Goal: Task Accomplishment & Management: Understand process/instructions

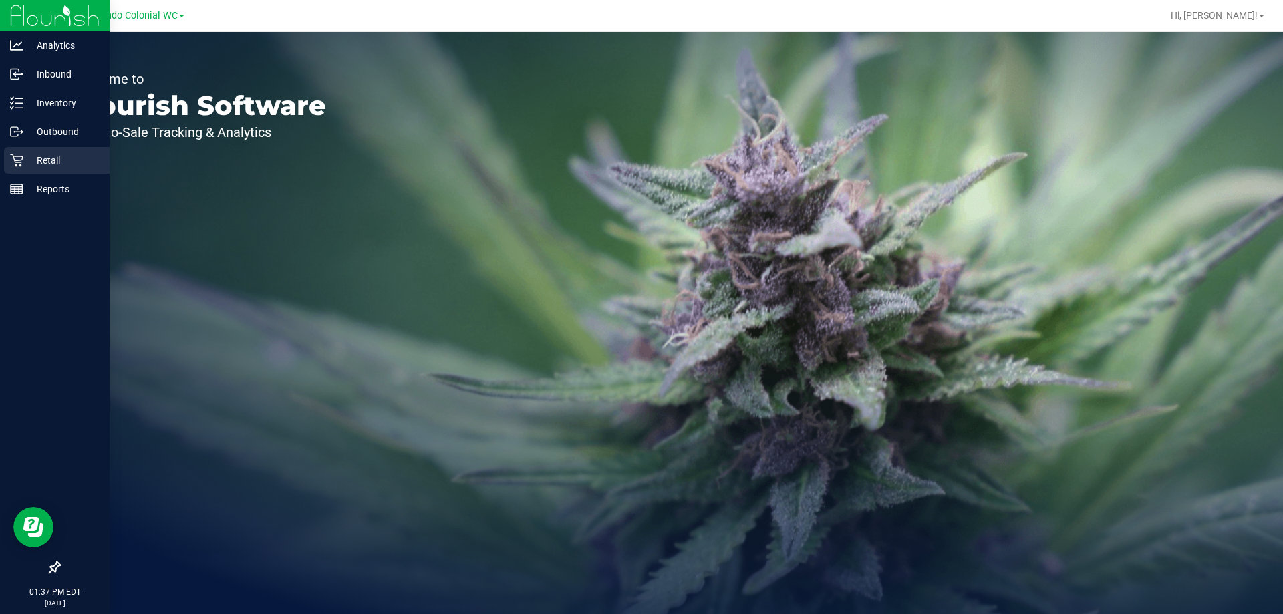
click at [31, 164] on p "Retail" at bounding box center [63, 160] width 80 height 16
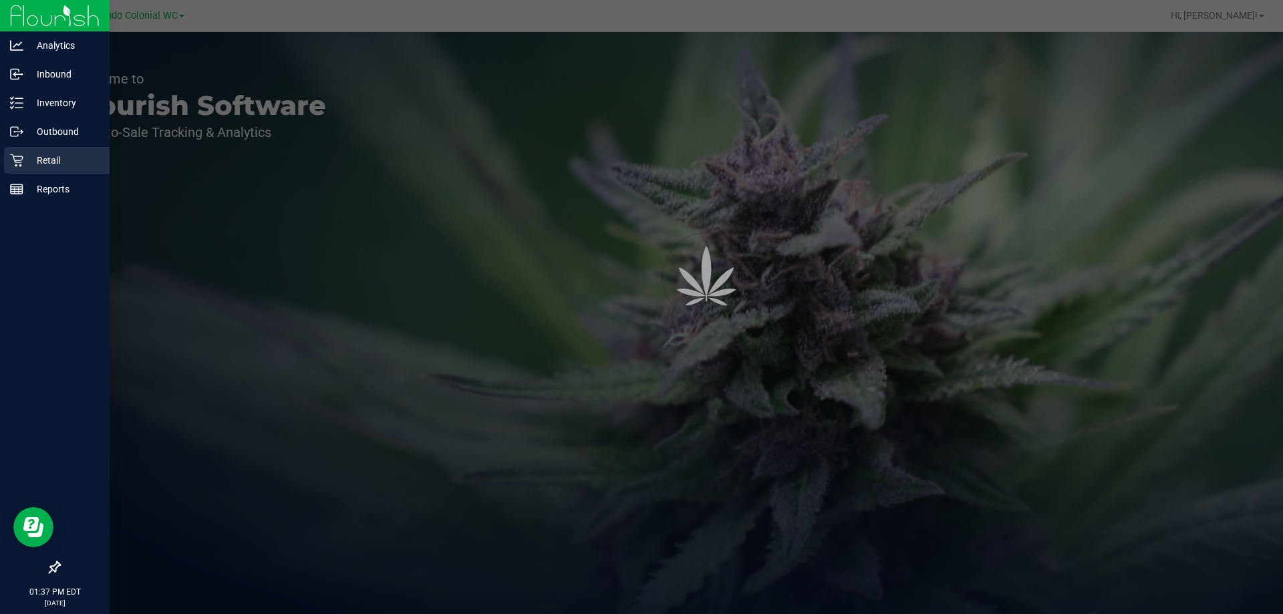
click at [31, 164] on p "Retail" at bounding box center [63, 160] width 80 height 16
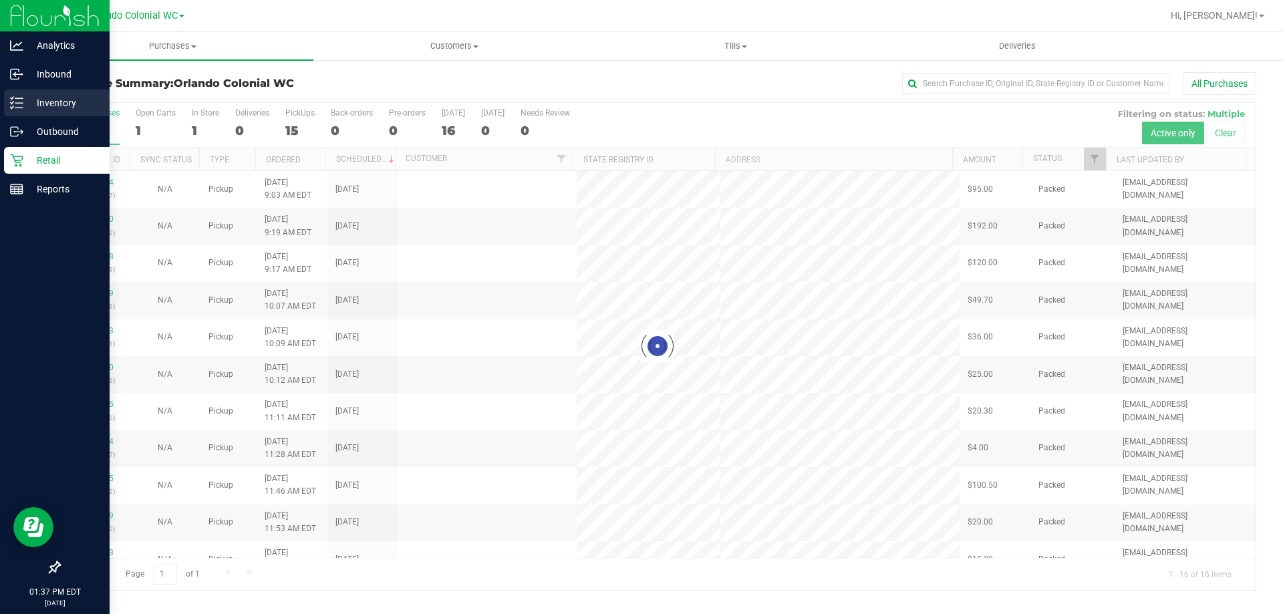
click at [34, 104] on p "Inventory" at bounding box center [63, 103] width 80 height 16
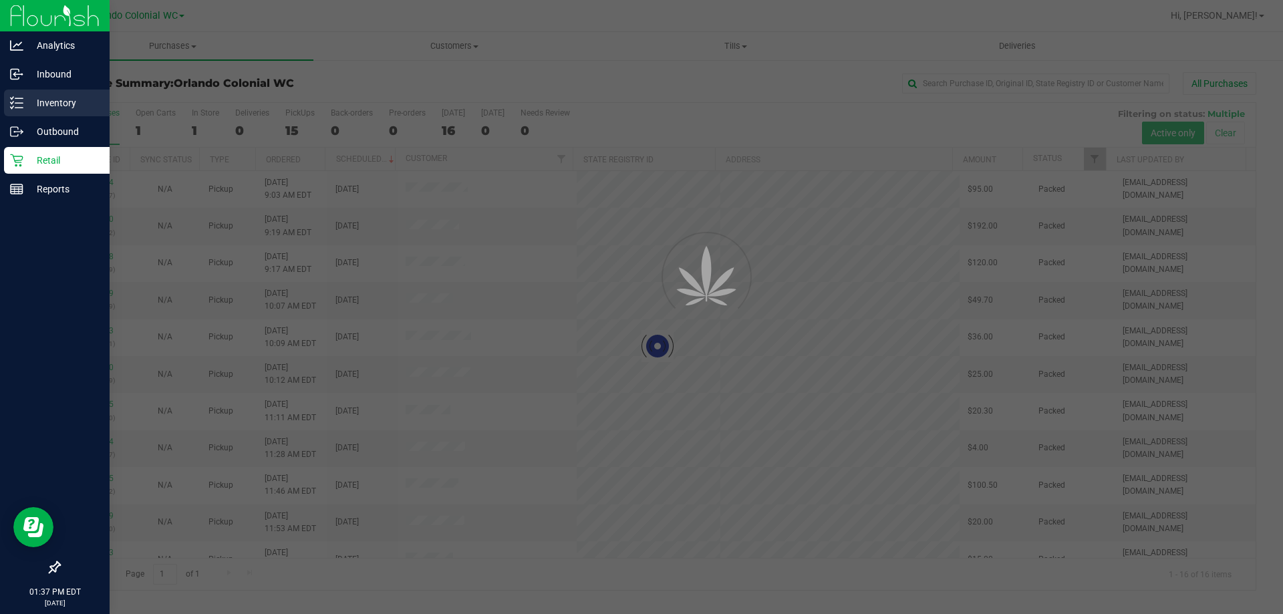
click at [34, 104] on p "Inventory" at bounding box center [63, 103] width 80 height 16
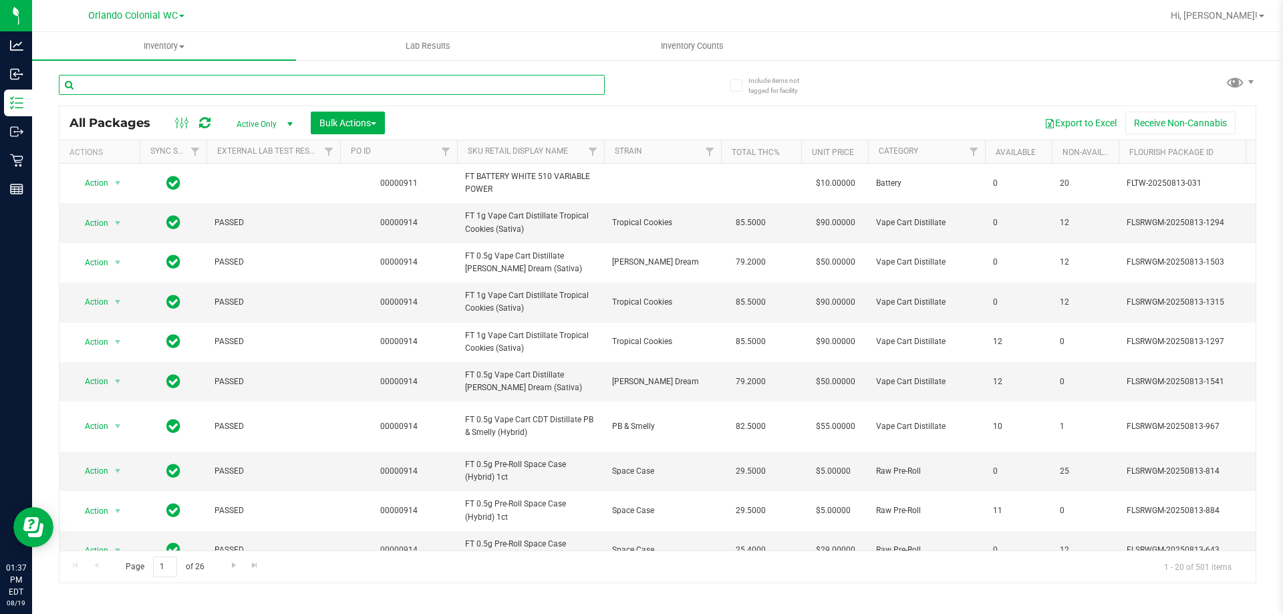
click at [307, 87] on input "text" at bounding box center [332, 85] width 546 height 20
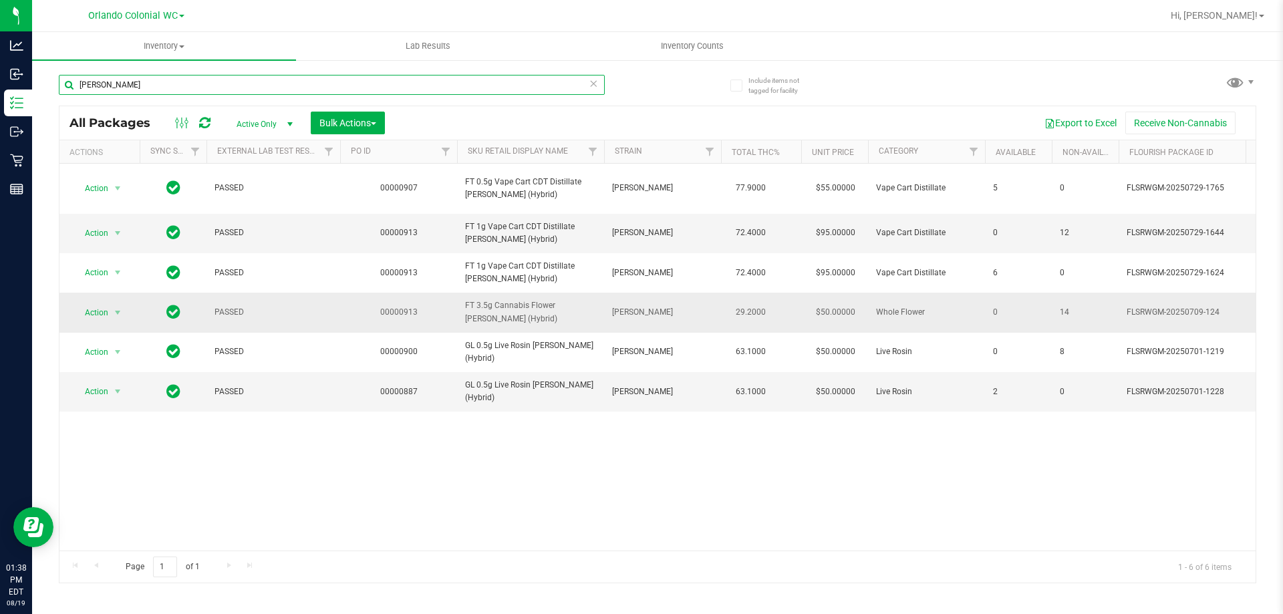
type input "dulce de fresa"
click at [503, 314] on span "FT 3.5g Cannabis Flower Dulce De Fresa (Hybrid)" at bounding box center [530, 311] width 131 height 25
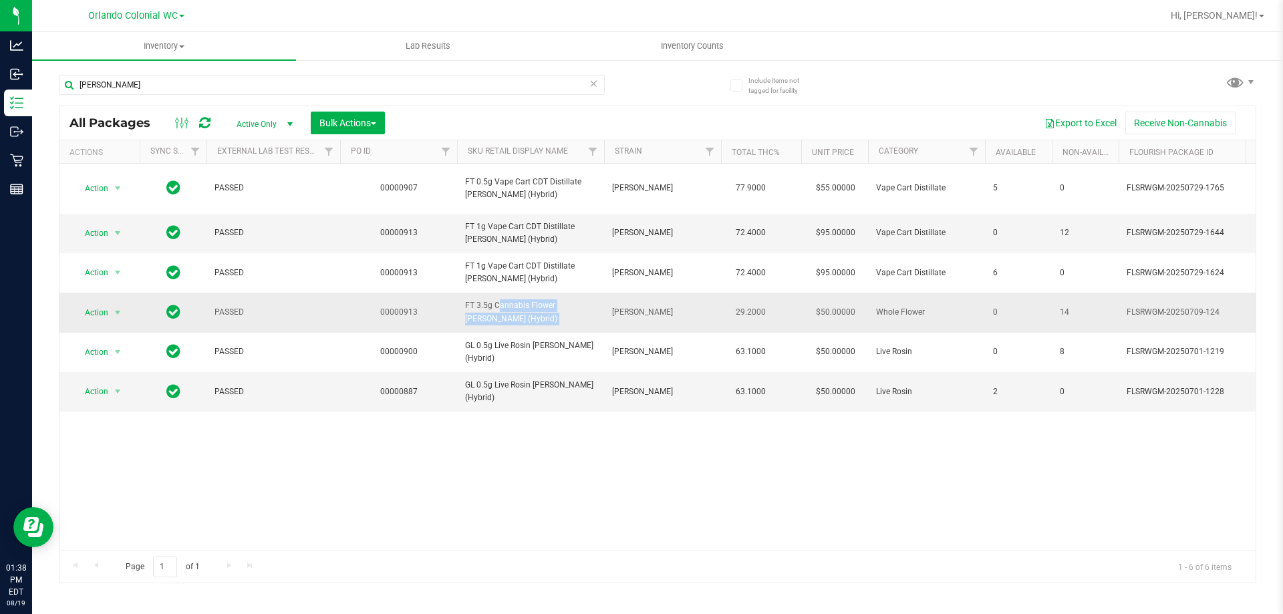
copy tr "FT 3.5g Cannabis Flower Dulce De Fresa (Hybrid)"
drag, startPoint x: 544, startPoint y: 535, endPoint x: 648, endPoint y: 25, distance: 520.5
click at [549, 520] on div "Action Action Adjust qty Create package Edit attributes Global inventory Locate…" at bounding box center [657, 357] width 1196 height 387
click at [592, 79] on icon at bounding box center [593, 83] width 9 height 16
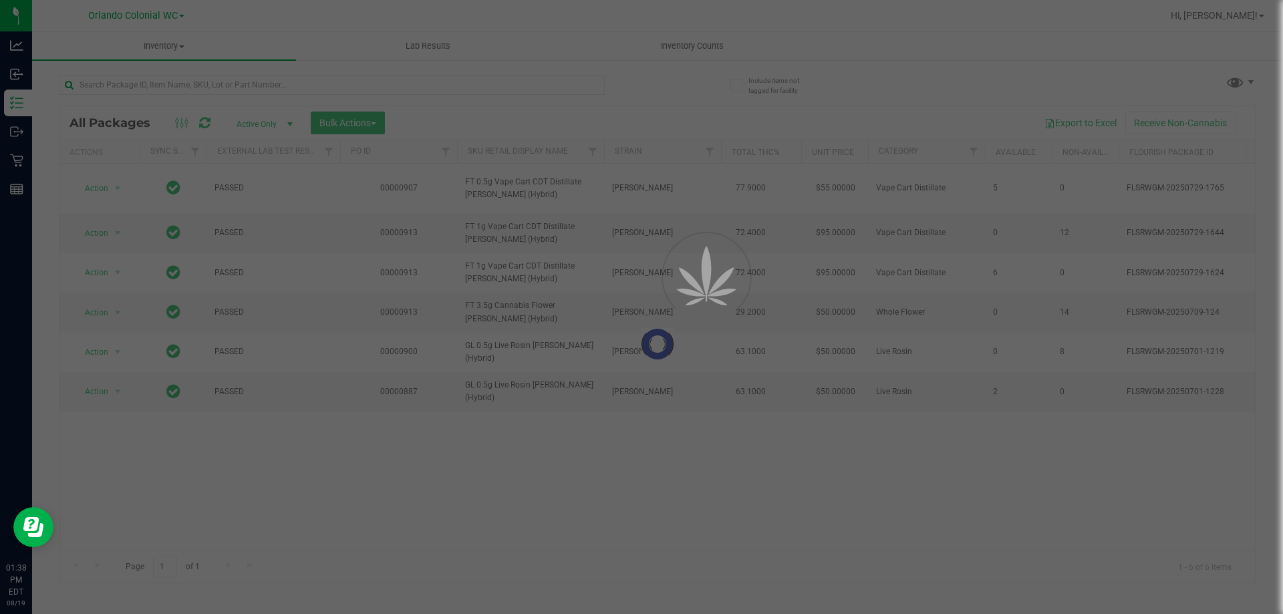
click at [528, 90] on div at bounding box center [641, 307] width 1283 height 614
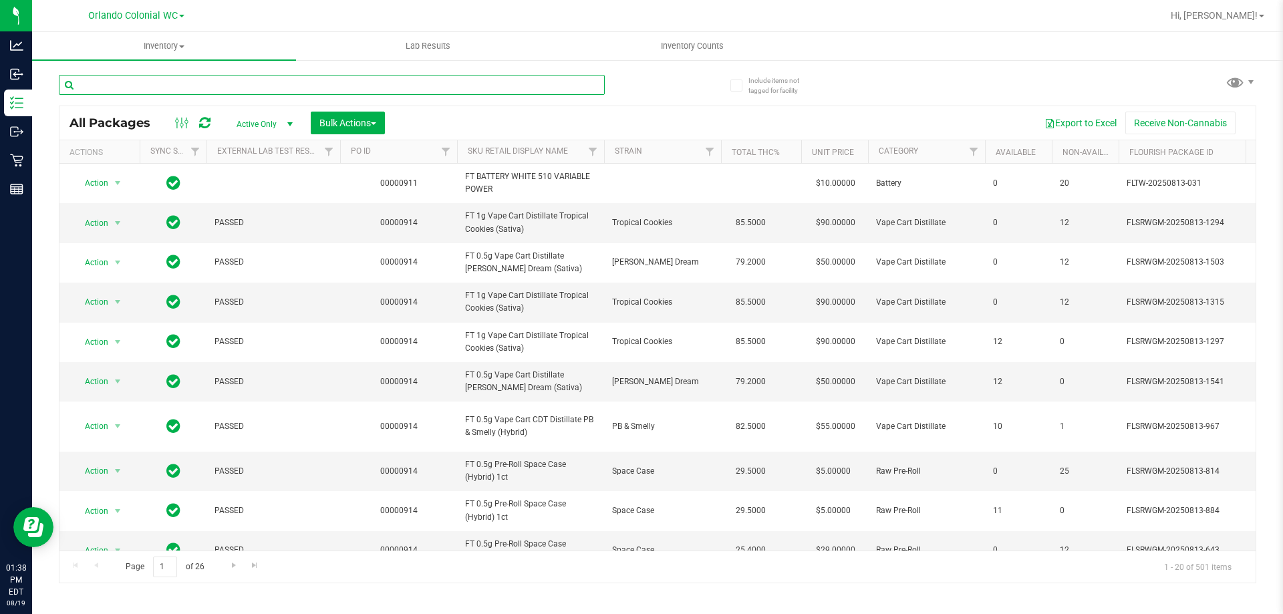
paste input "FT 3.5g Cannabis Flower Dulce De Fresa (Hybrid)"
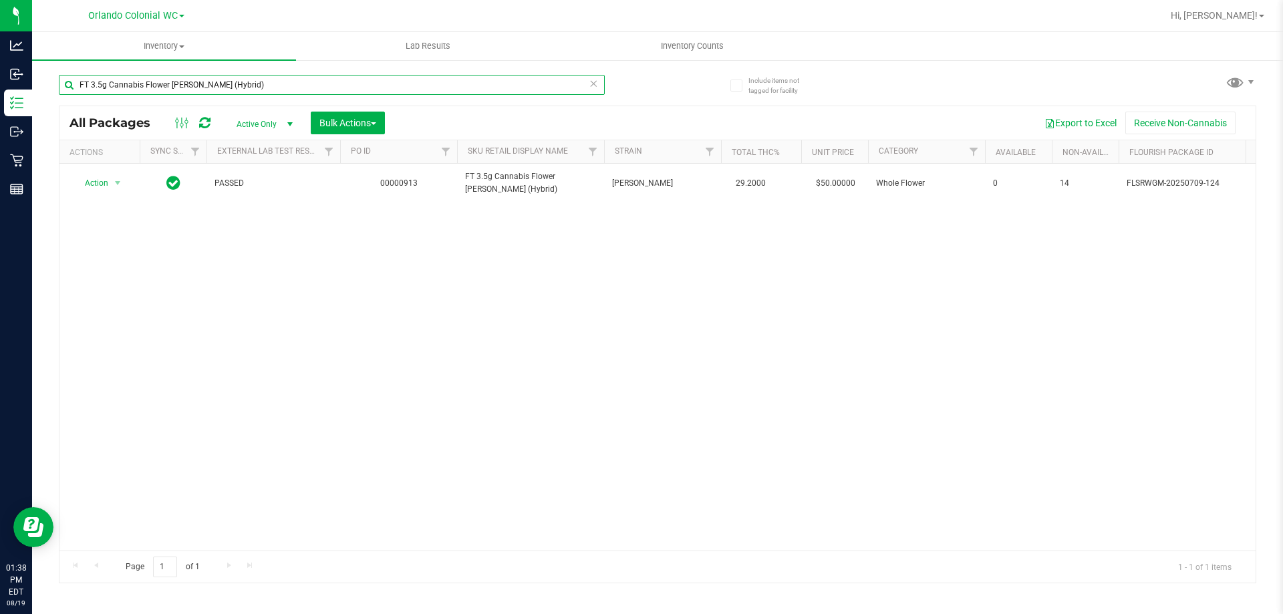
type input "FT 3.5g Cannabis Flower Dulce De Fresa (Hybrid)"
drag, startPoint x: 584, startPoint y: 539, endPoint x: 557, endPoint y: 550, distance: 28.8
click at [557, 550] on div "All Packages Active Only Active Only Lab Samples Locked All External Internal B…" at bounding box center [658, 345] width 1198 height 478
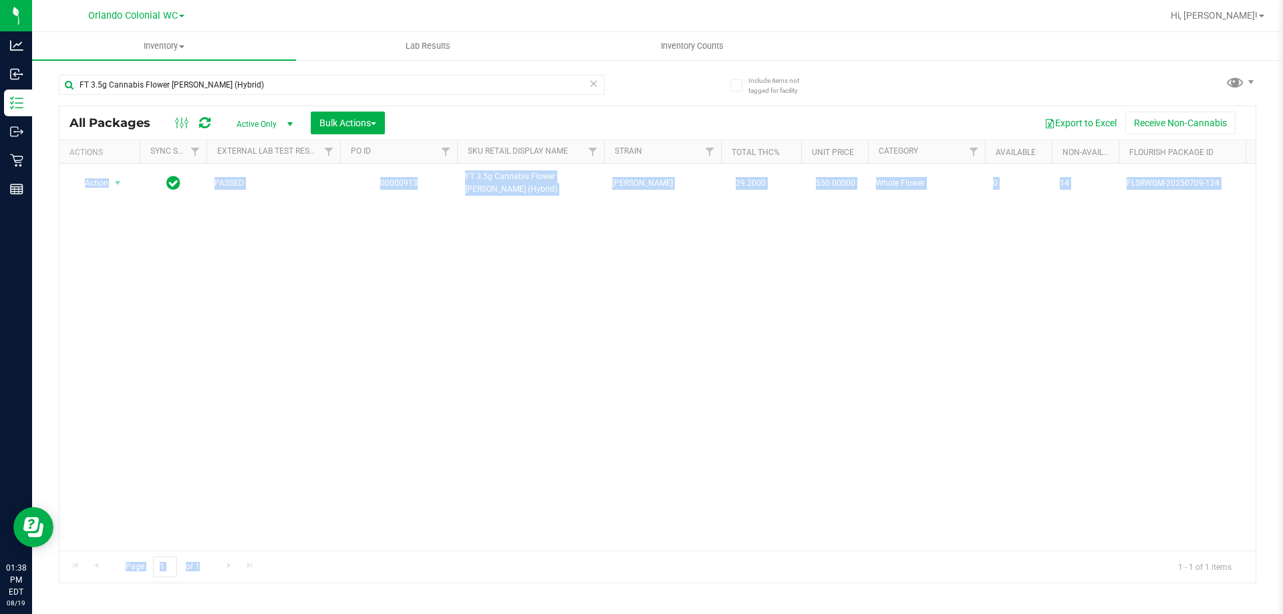
click at [557, 471] on div "Action Action Edit attributes Global inventory Locate package Package audit log…" at bounding box center [657, 357] width 1196 height 387
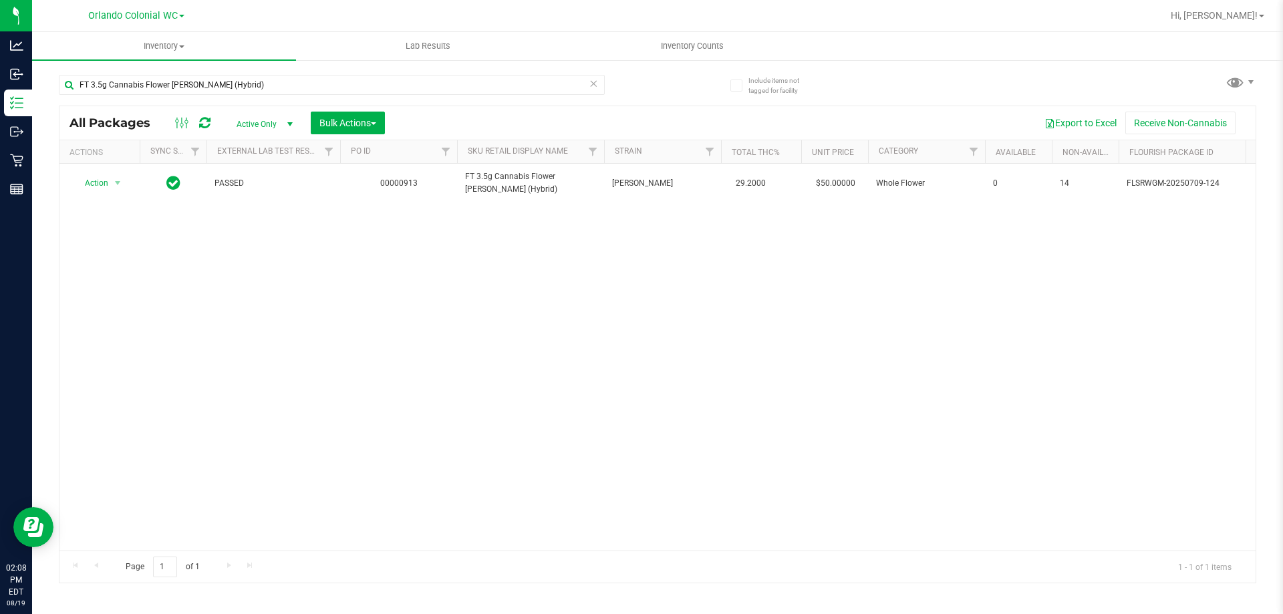
click at [594, 84] on icon at bounding box center [593, 83] width 9 height 16
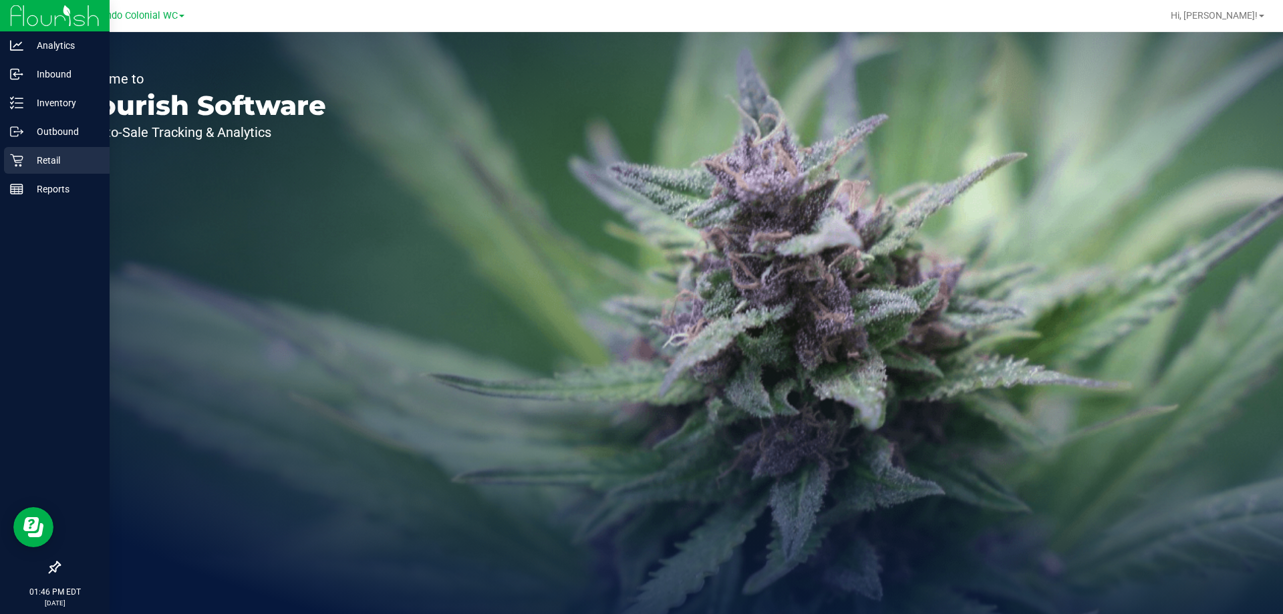
click at [31, 160] on p "Retail" at bounding box center [63, 160] width 80 height 16
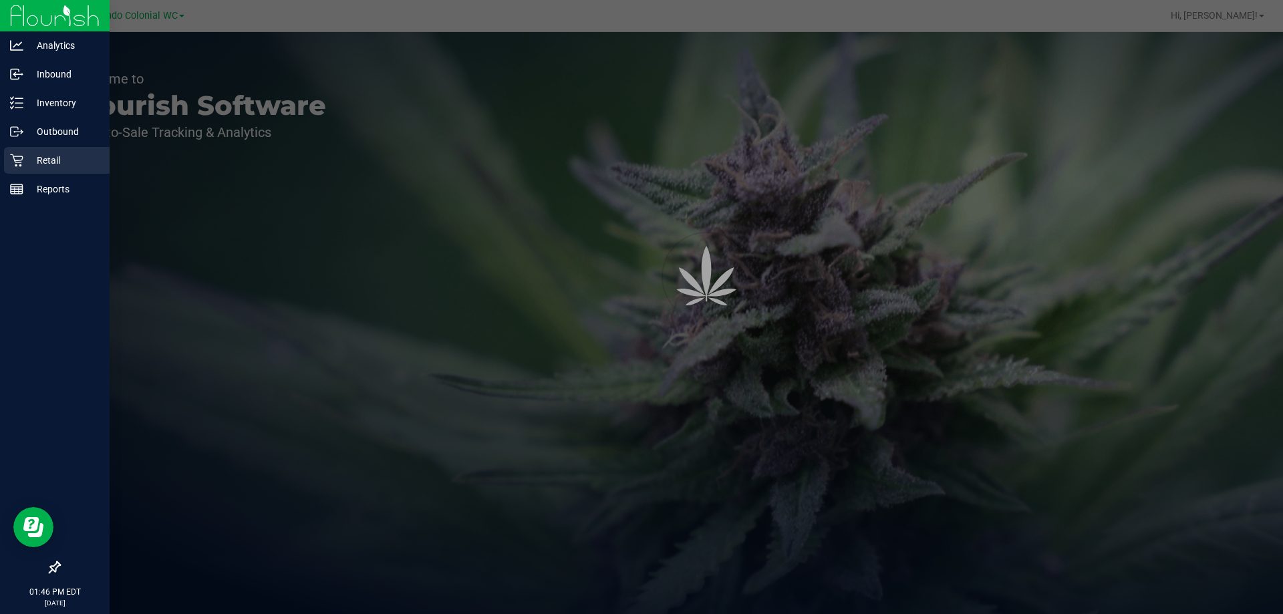
click at [31, 158] on p "Retail" at bounding box center [63, 160] width 80 height 16
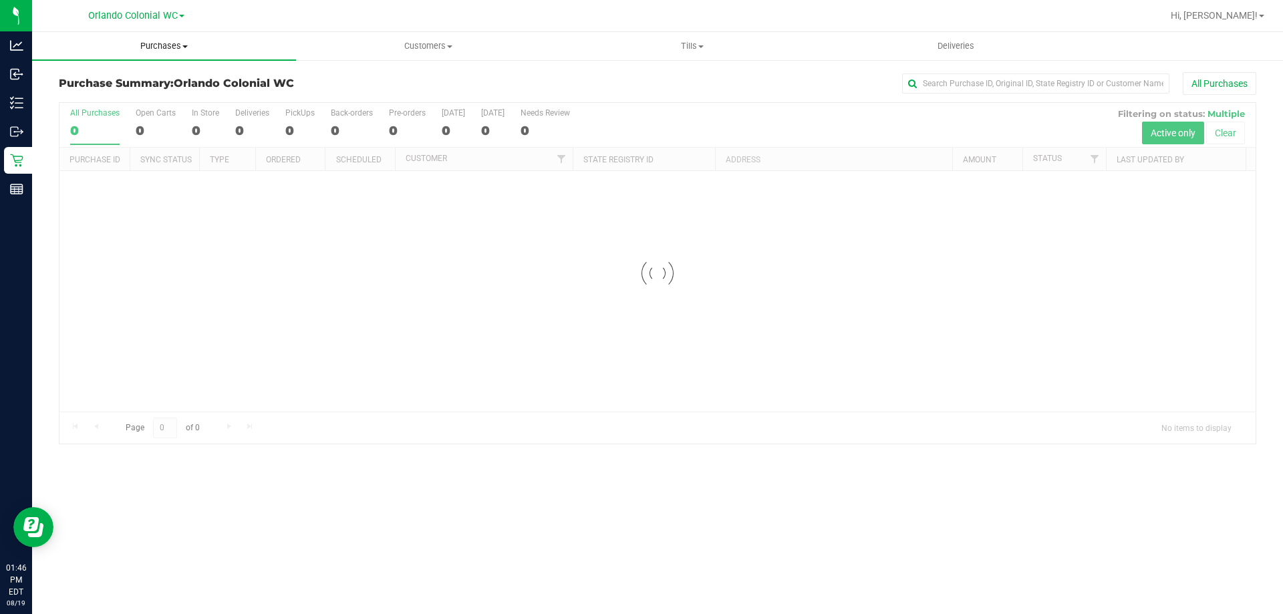
click at [180, 55] on uib-tab-heading "Purchases Summary of purchases Fulfillment All purchases" at bounding box center [164, 46] width 264 height 28
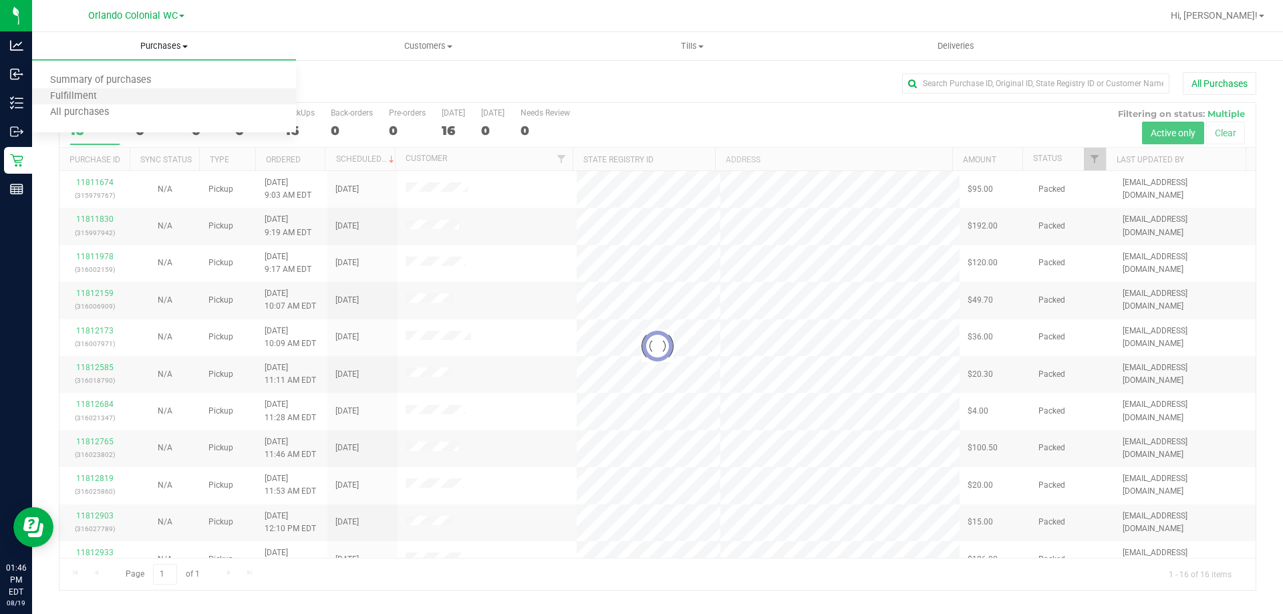
click at [160, 94] on li "Fulfillment" at bounding box center [164, 97] width 264 height 16
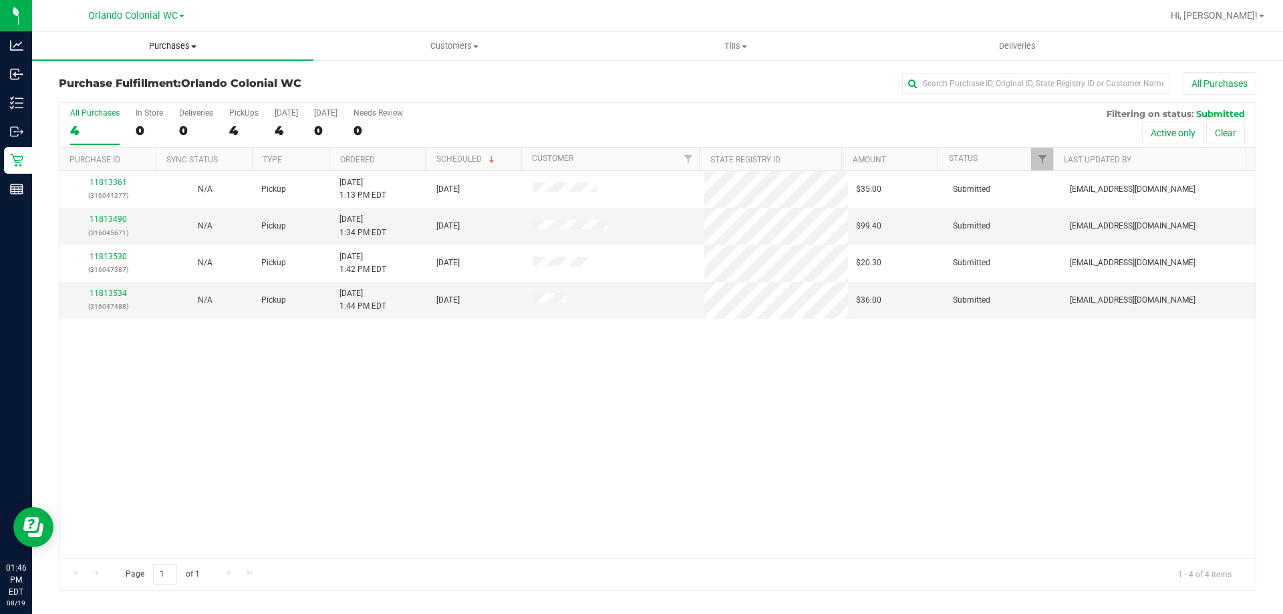
click at [168, 40] on span "Purchases" at bounding box center [172, 46] width 281 height 12
click at [136, 90] on li "Fulfillment" at bounding box center [172, 97] width 281 height 16
click at [111, 221] on link "11813490" at bounding box center [108, 219] width 37 height 9
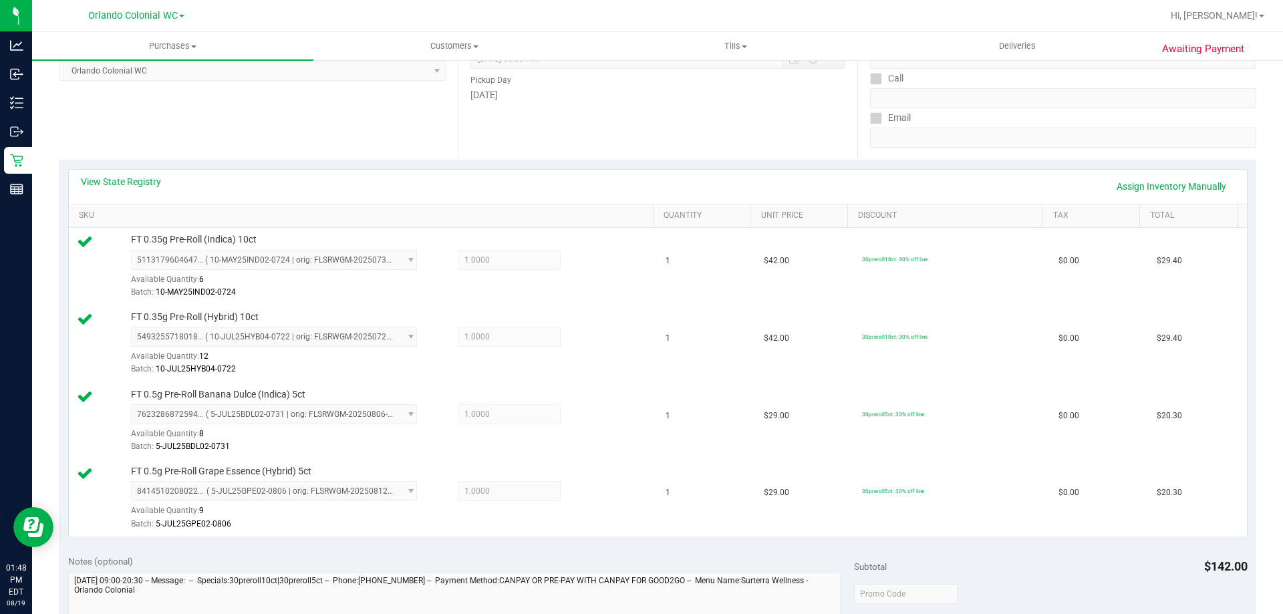
scroll to position [448, 0]
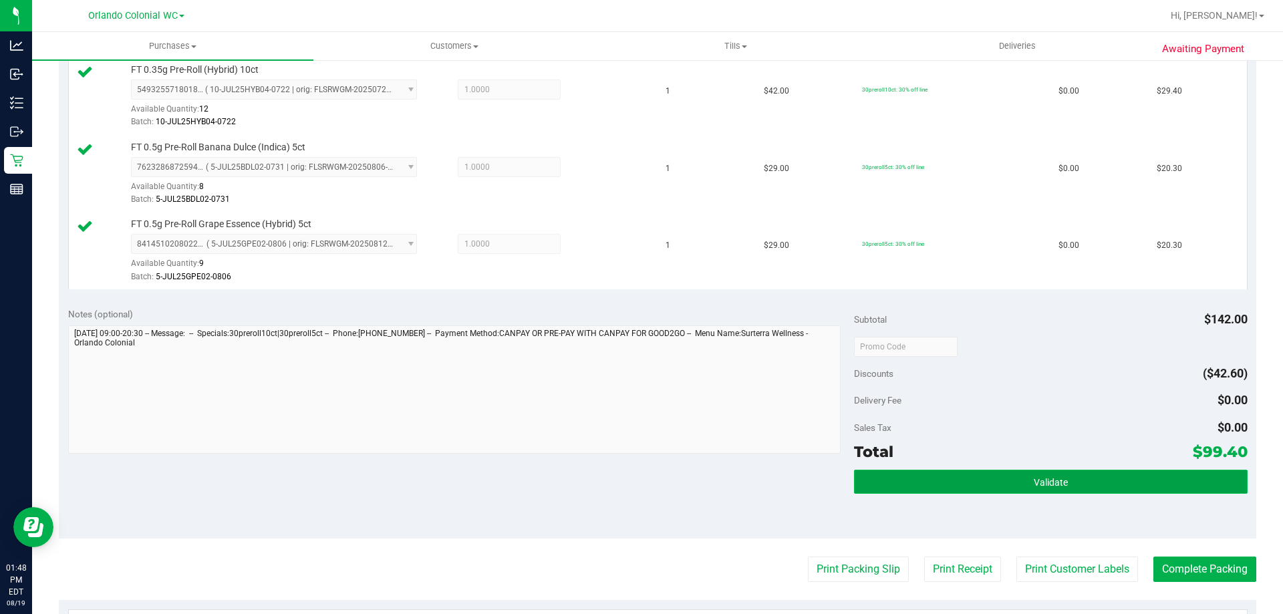
click at [1009, 482] on button "Validate" at bounding box center [1050, 482] width 393 height 24
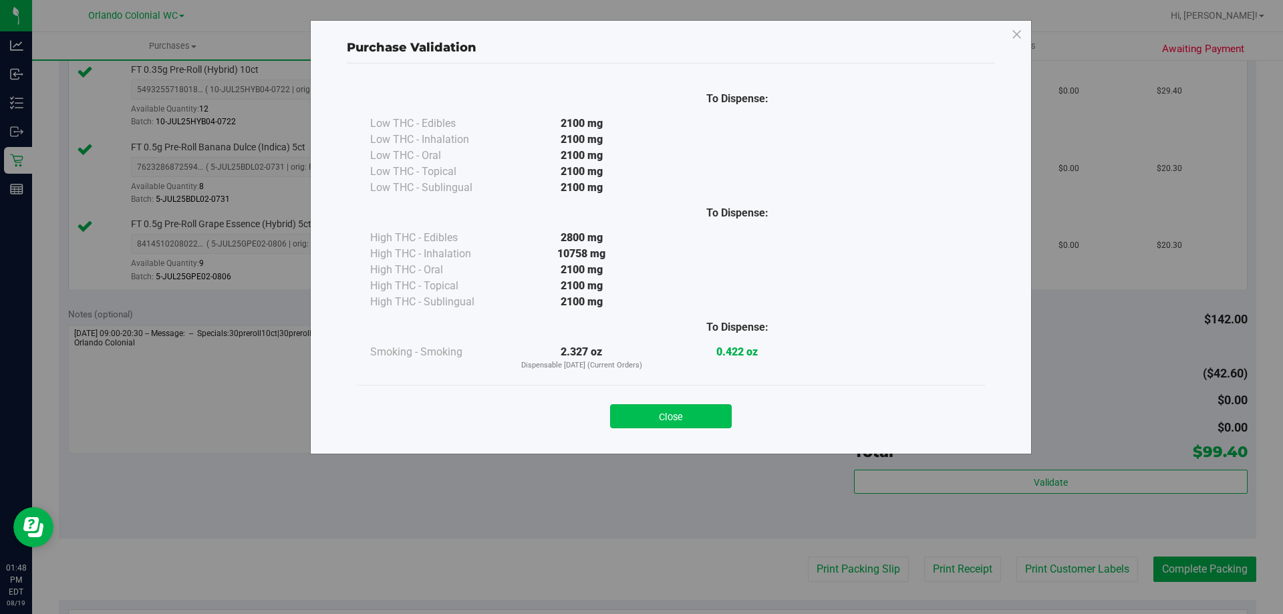
click at [700, 423] on button "Close" at bounding box center [671, 416] width 122 height 24
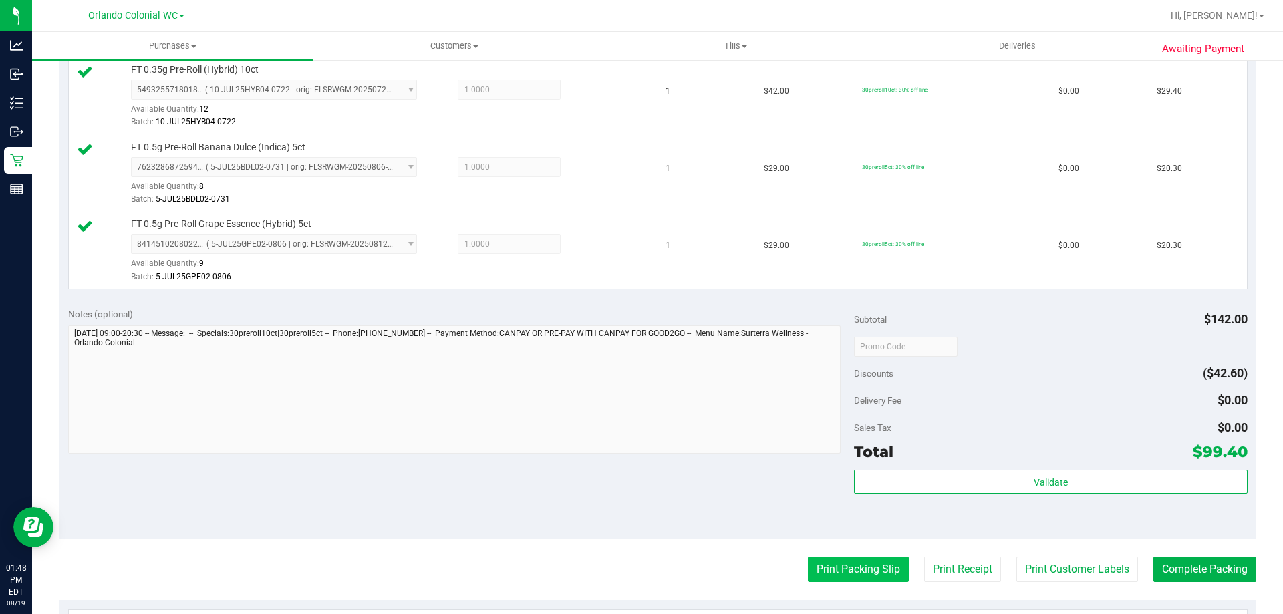
click at [829, 570] on button "Print Packing Slip" at bounding box center [858, 569] width 101 height 25
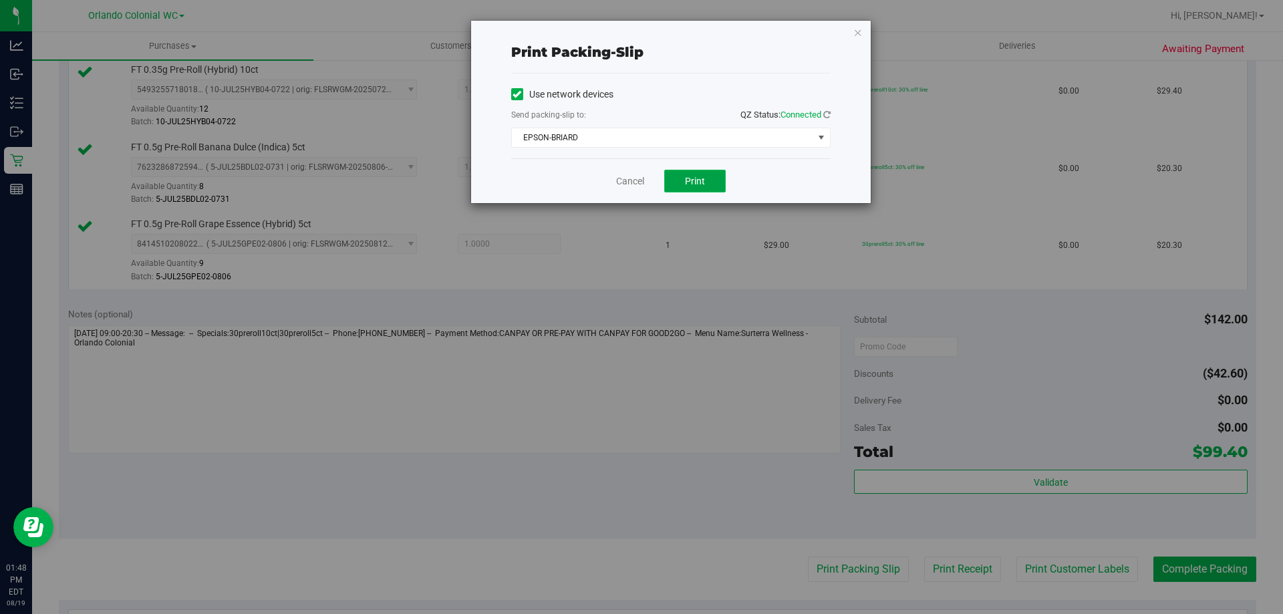
click at [692, 174] on button "Print" at bounding box center [694, 181] width 61 height 23
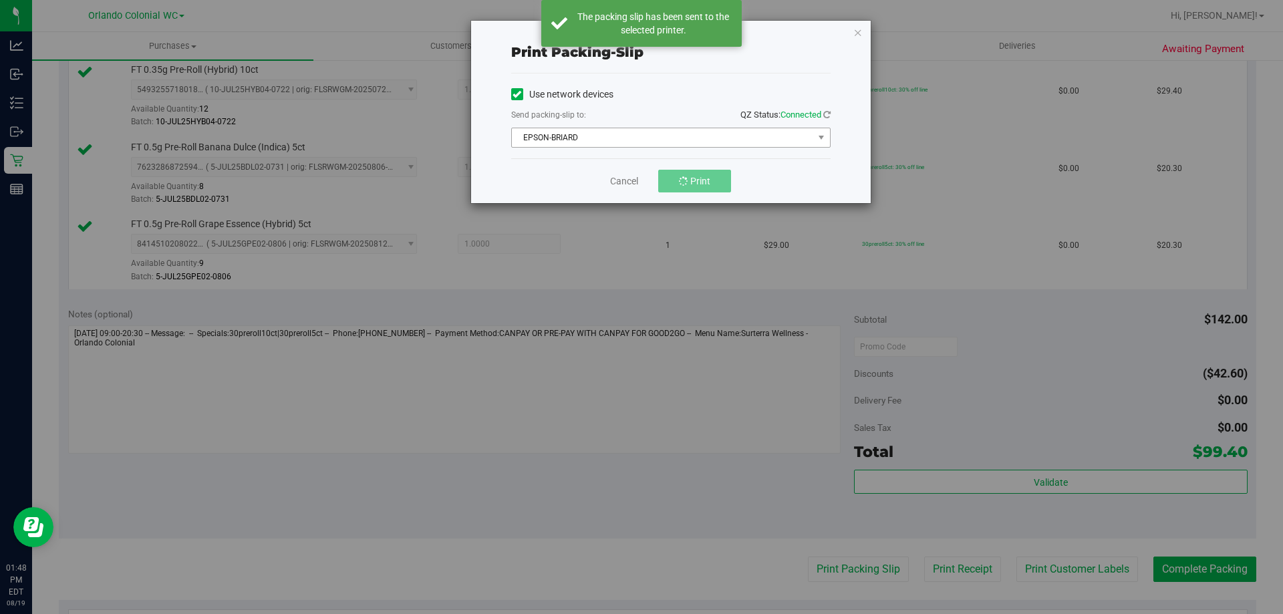
click at [582, 136] on span "EPSON-BRIARD" at bounding box center [662, 137] width 301 height 19
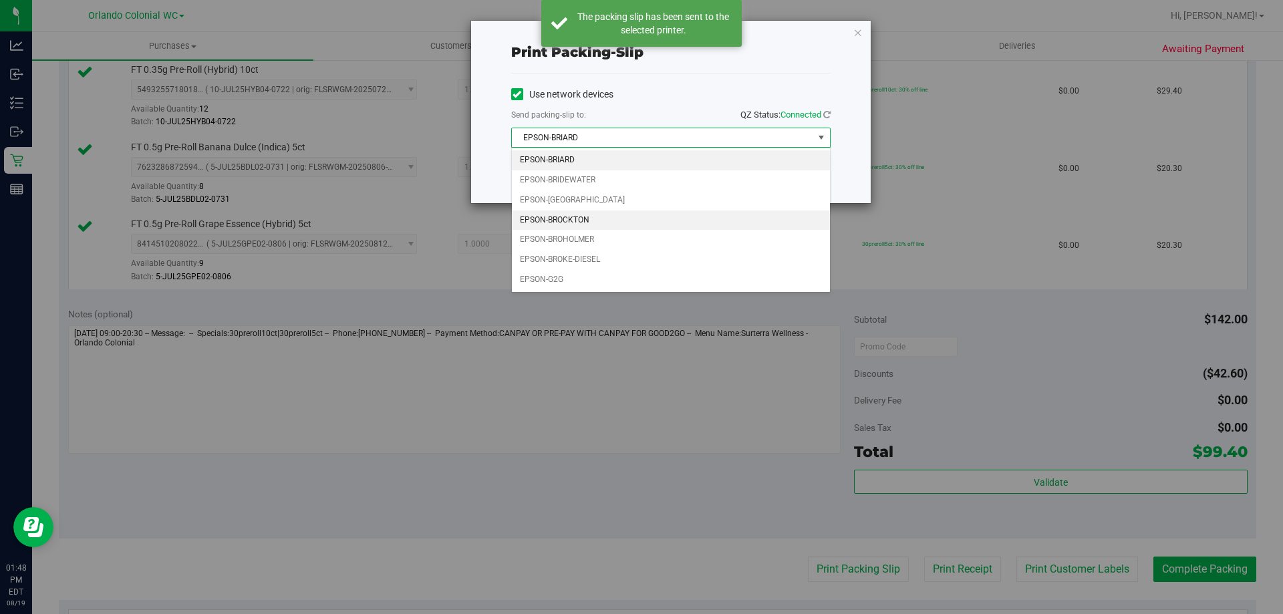
click at [600, 228] on li "EPSON-BROCKTON" at bounding box center [671, 221] width 318 height 20
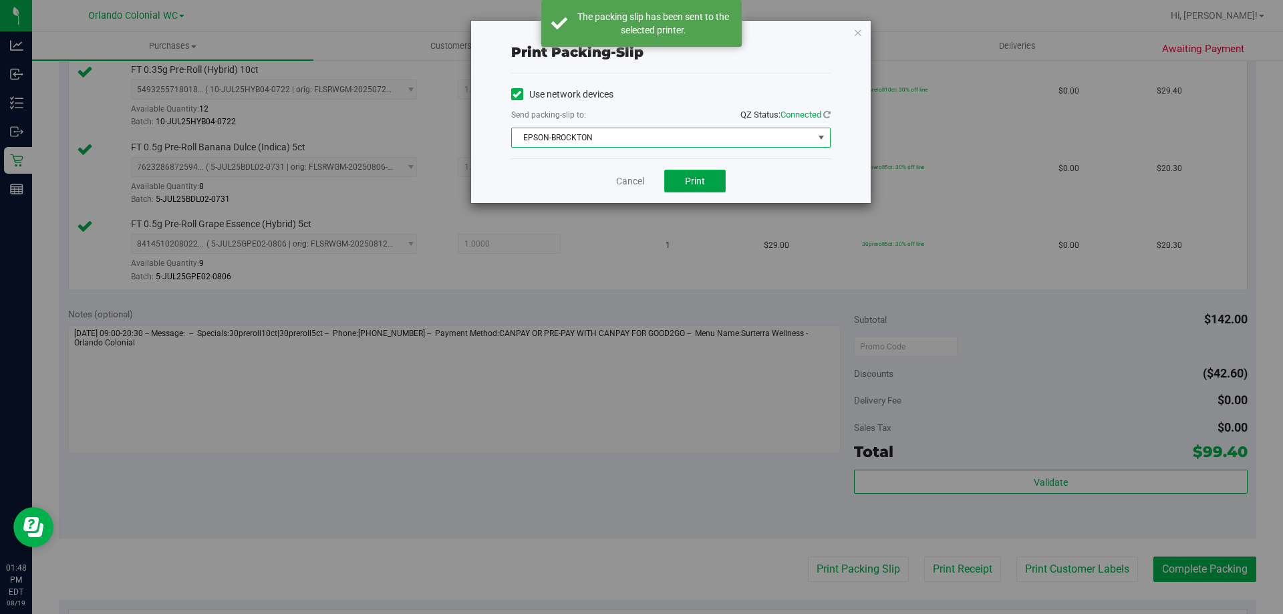
click at [715, 186] on button "Print" at bounding box center [694, 181] width 61 height 23
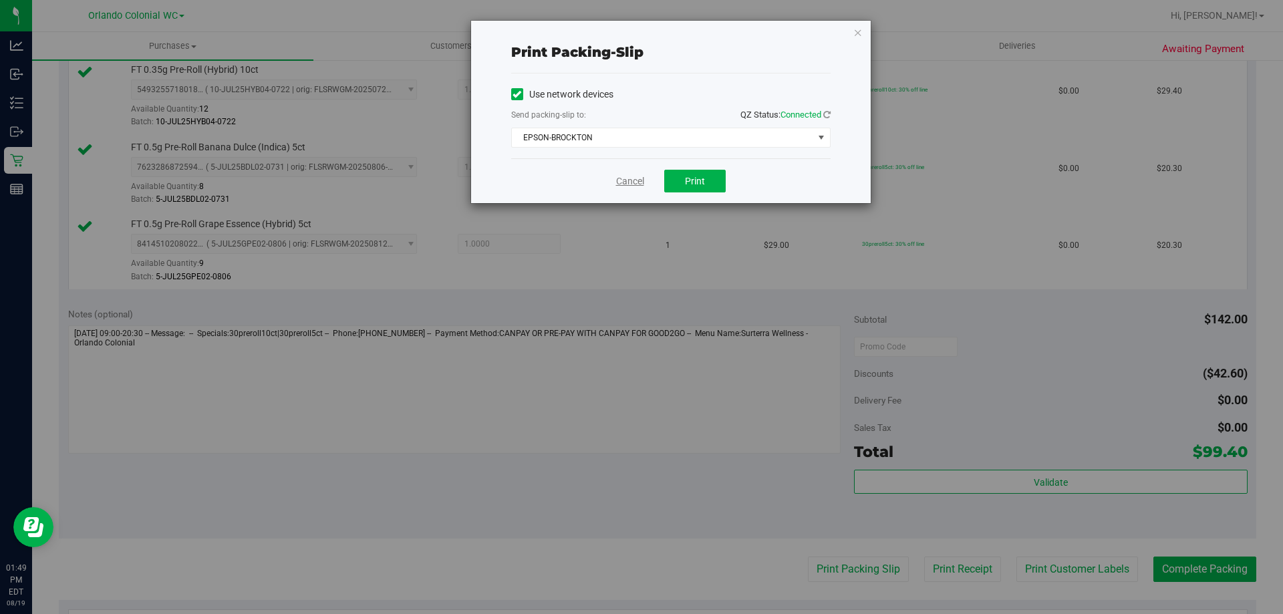
click at [632, 176] on link "Cancel" at bounding box center [630, 181] width 28 height 14
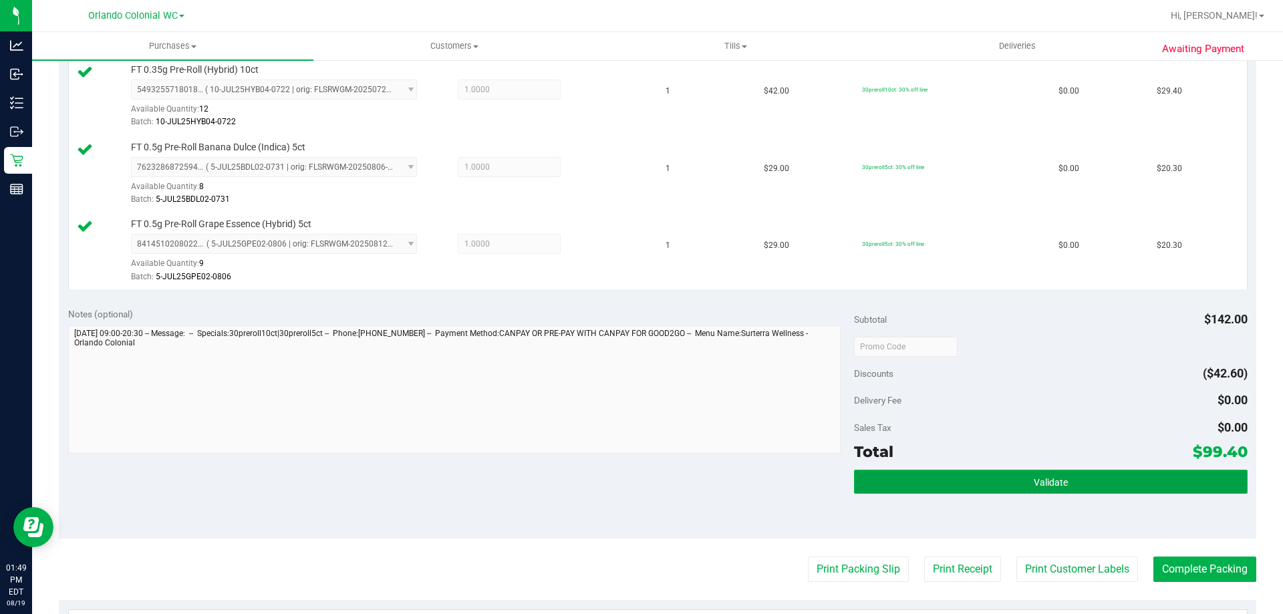
click at [971, 481] on button "Validate" at bounding box center [1050, 482] width 393 height 24
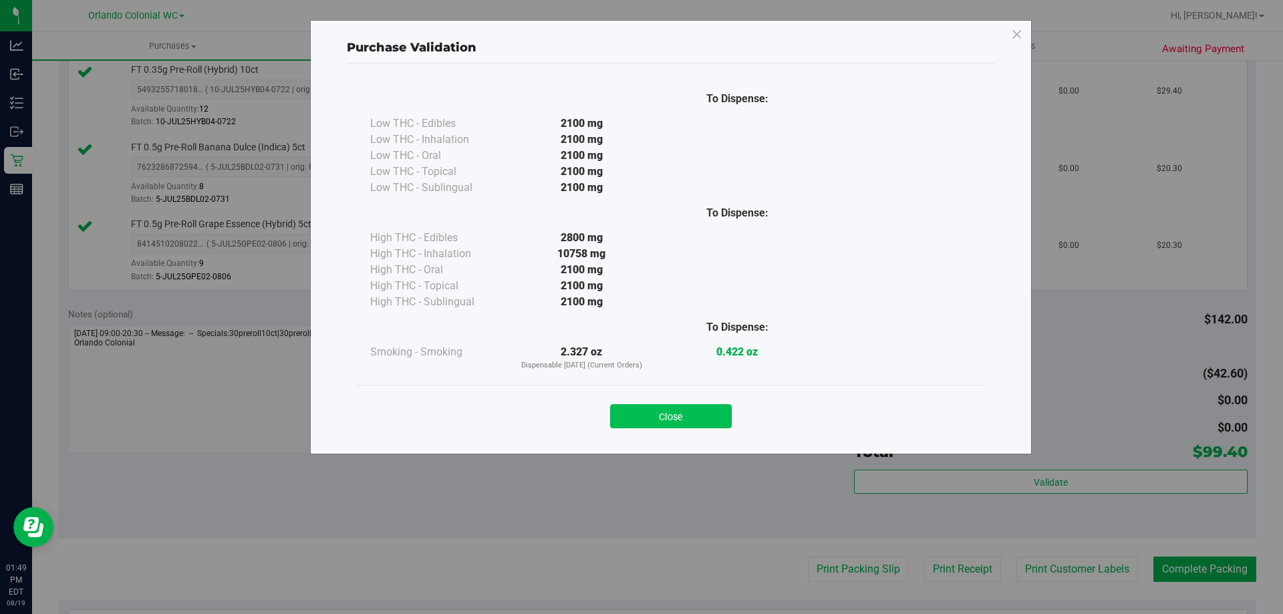
click at [696, 417] on button "Close" at bounding box center [671, 416] width 122 height 24
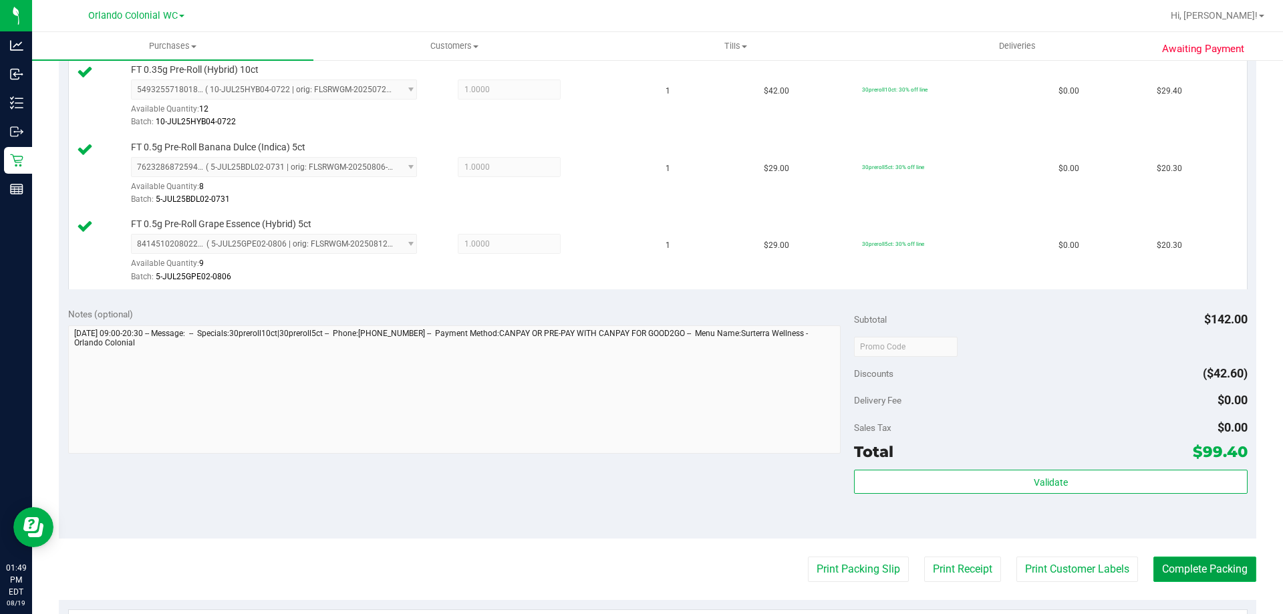
click at [1237, 578] on button "Complete Packing" at bounding box center [1205, 569] width 103 height 25
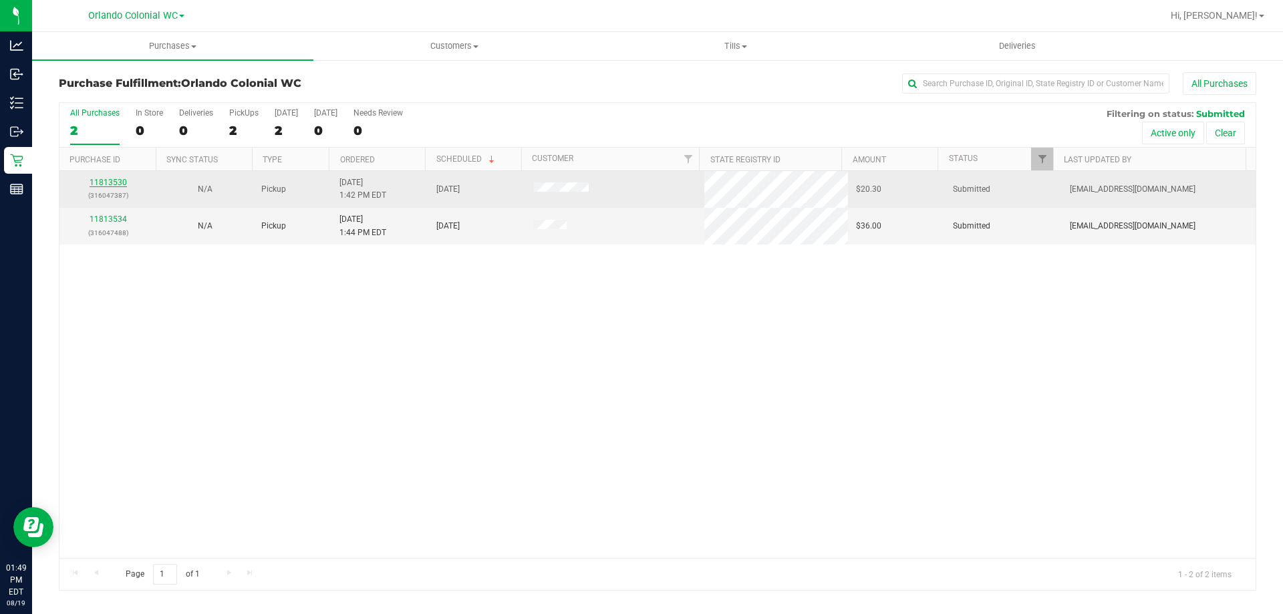
click at [112, 183] on link "11813530" at bounding box center [108, 182] width 37 height 9
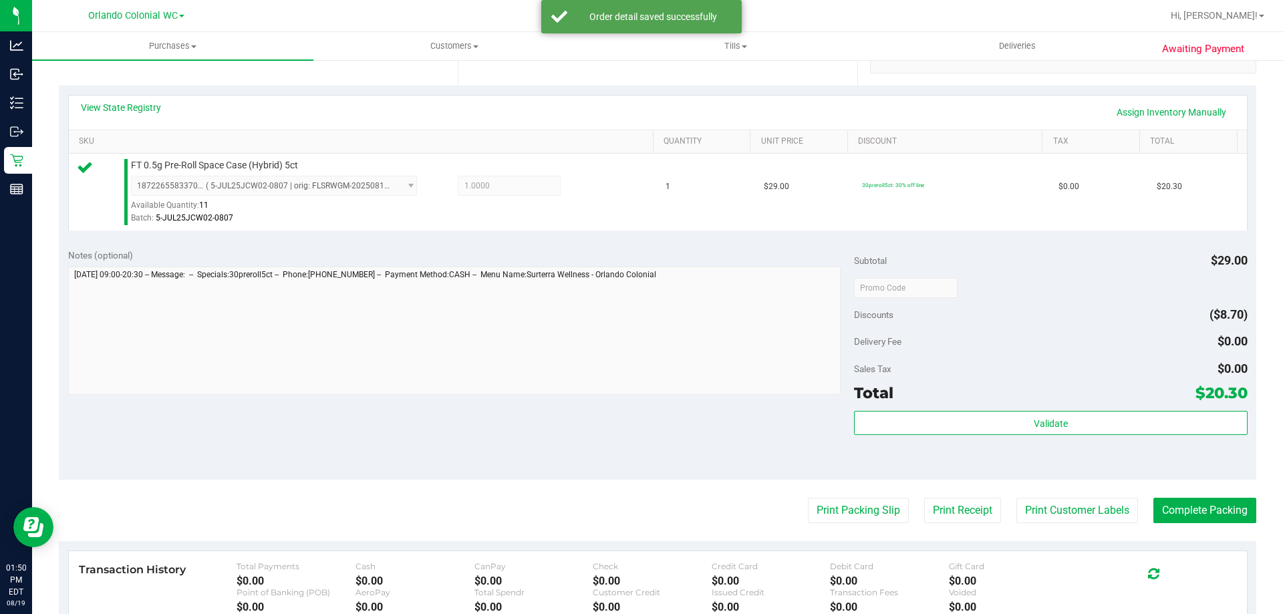
scroll to position [274, 0]
click at [859, 519] on button "Print Packing Slip" at bounding box center [858, 511] width 101 height 25
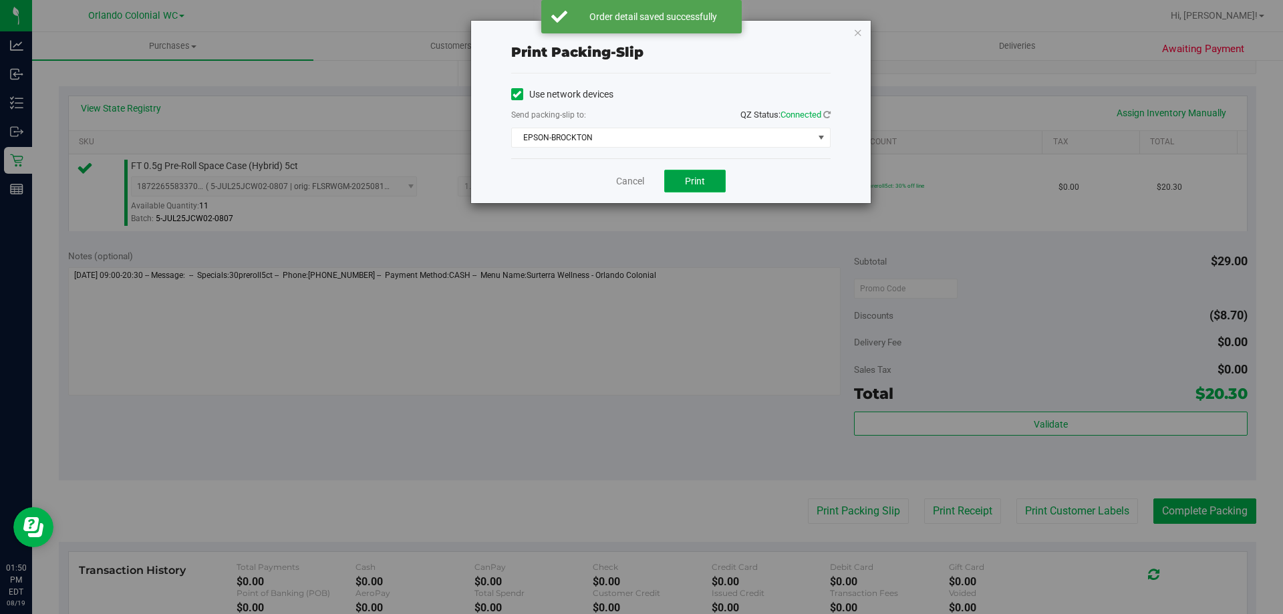
click at [698, 186] on span "Print" at bounding box center [695, 181] width 20 height 11
click at [626, 182] on link "Cancel" at bounding box center [630, 181] width 28 height 14
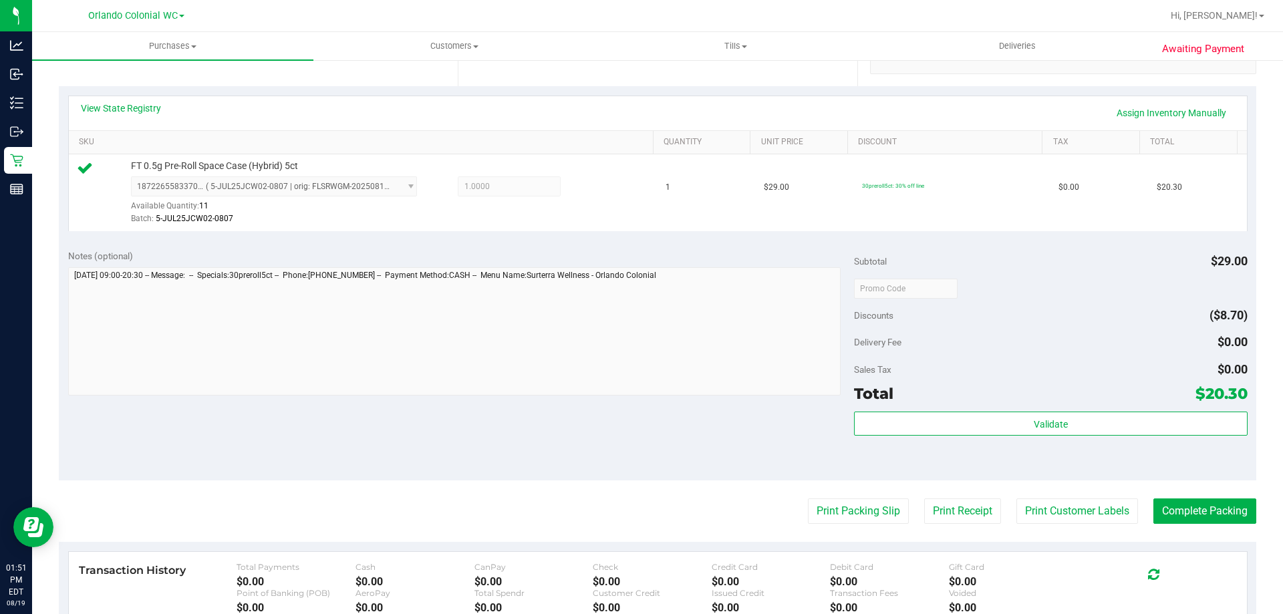
click at [922, 448] on div "Validate" at bounding box center [1050, 442] width 393 height 60
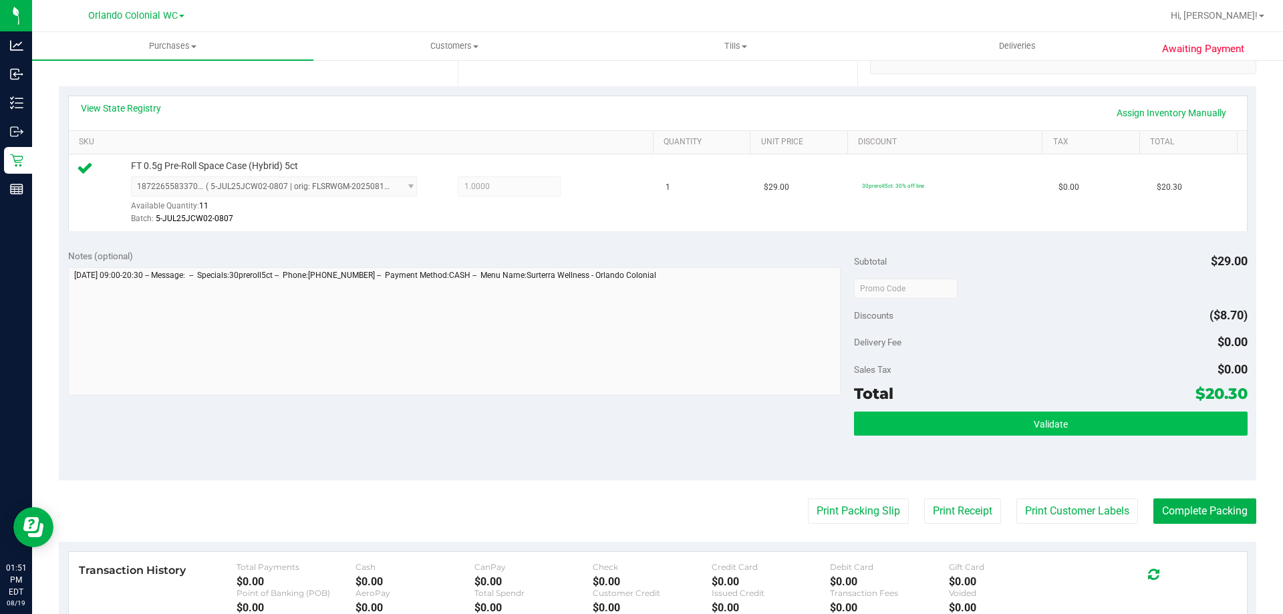
click at [867, 419] on button "Validate" at bounding box center [1050, 424] width 393 height 24
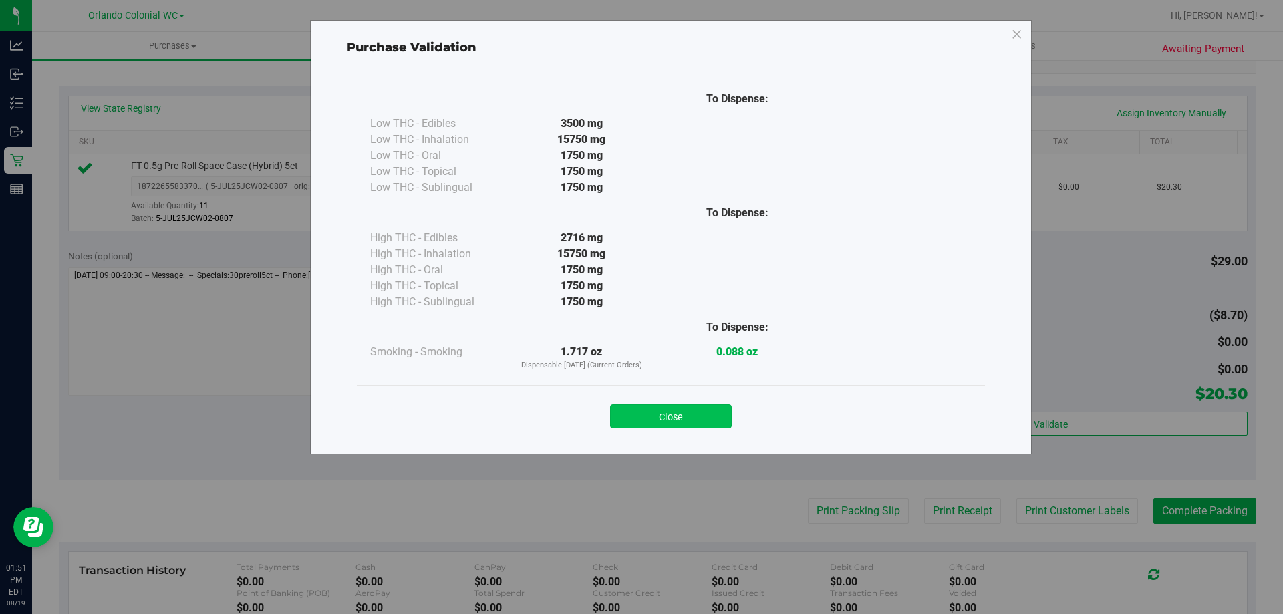
click at [702, 408] on button "Close" at bounding box center [671, 416] width 122 height 24
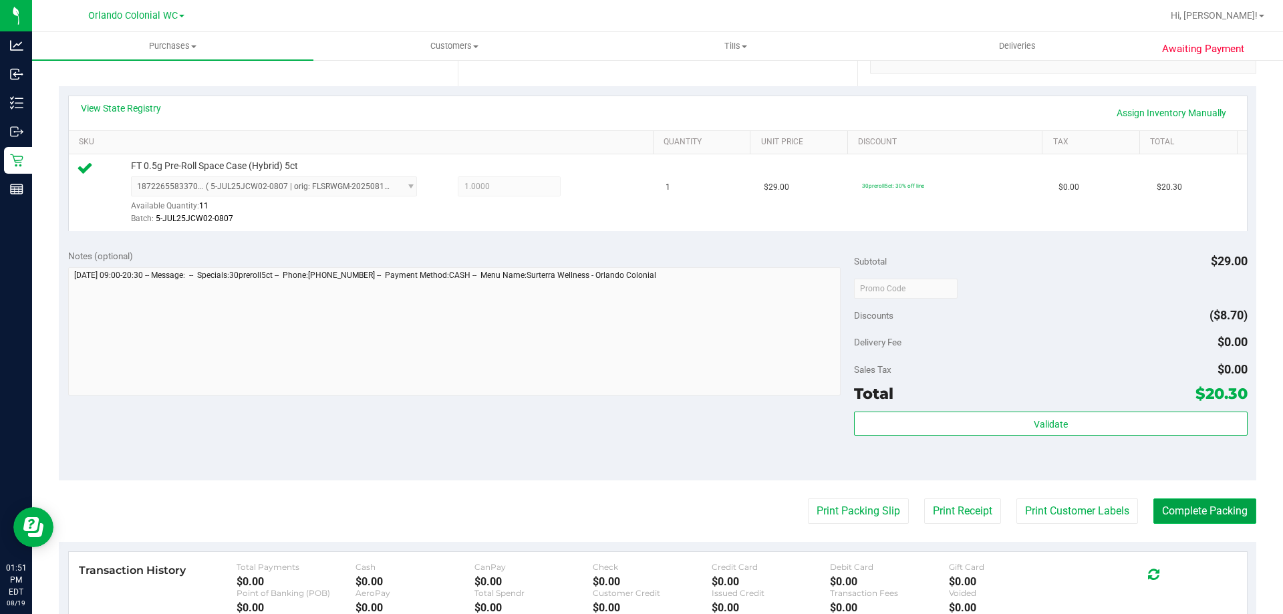
click at [1168, 505] on button "Complete Packing" at bounding box center [1205, 511] width 103 height 25
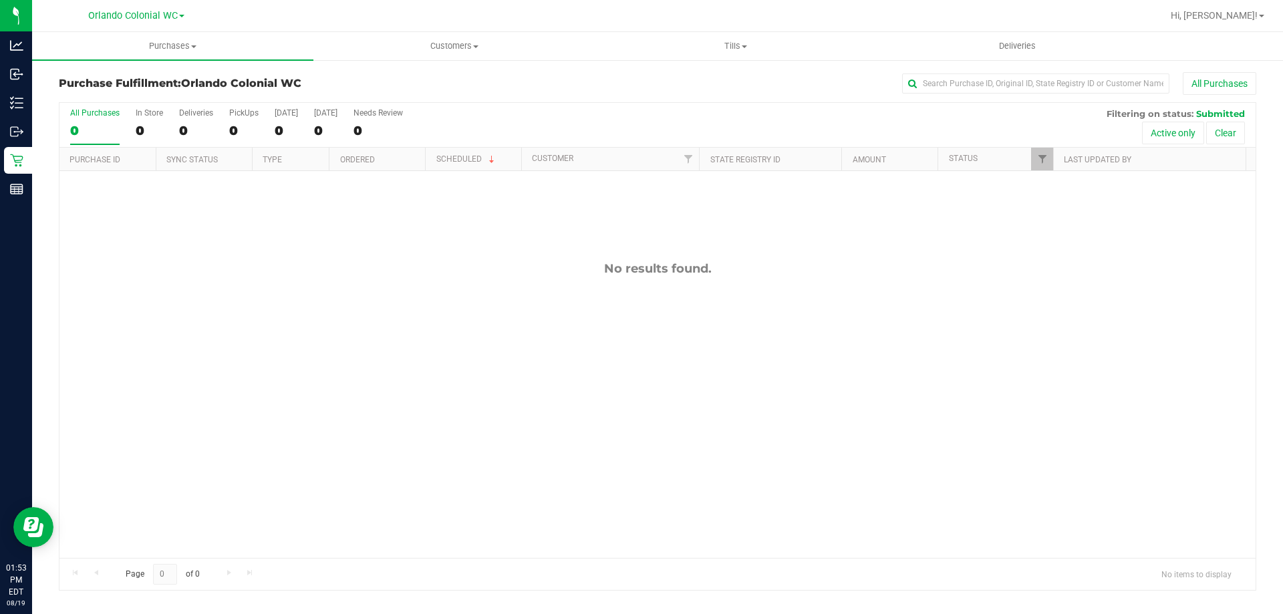
click at [269, 382] on div "No results found." at bounding box center [657, 409] width 1196 height 477
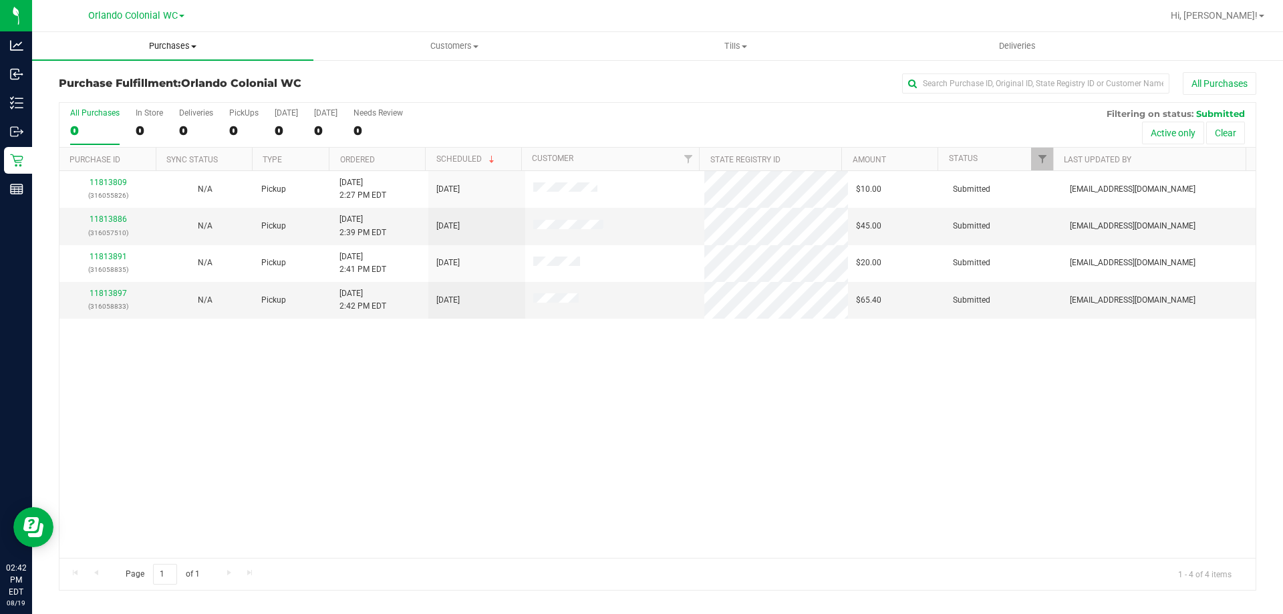
click at [169, 36] on uib-tab-heading "Purchases Summary of purchases Fulfillment All purchases" at bounding box center [172, 46] width 281 height 28
click at [159, 92] on li "Fulfillment" at bounding box center [172, 97] width 281 height 16
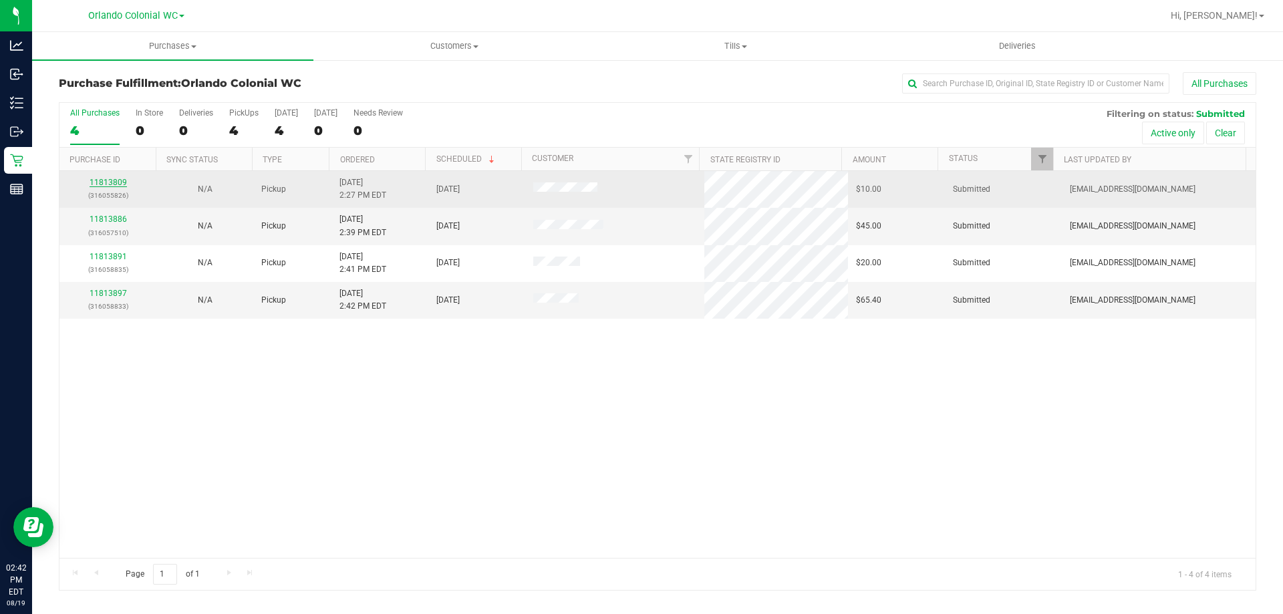
click at [114, 178] on link "11813809" at bounding box center [108, 182] width 37 height 9
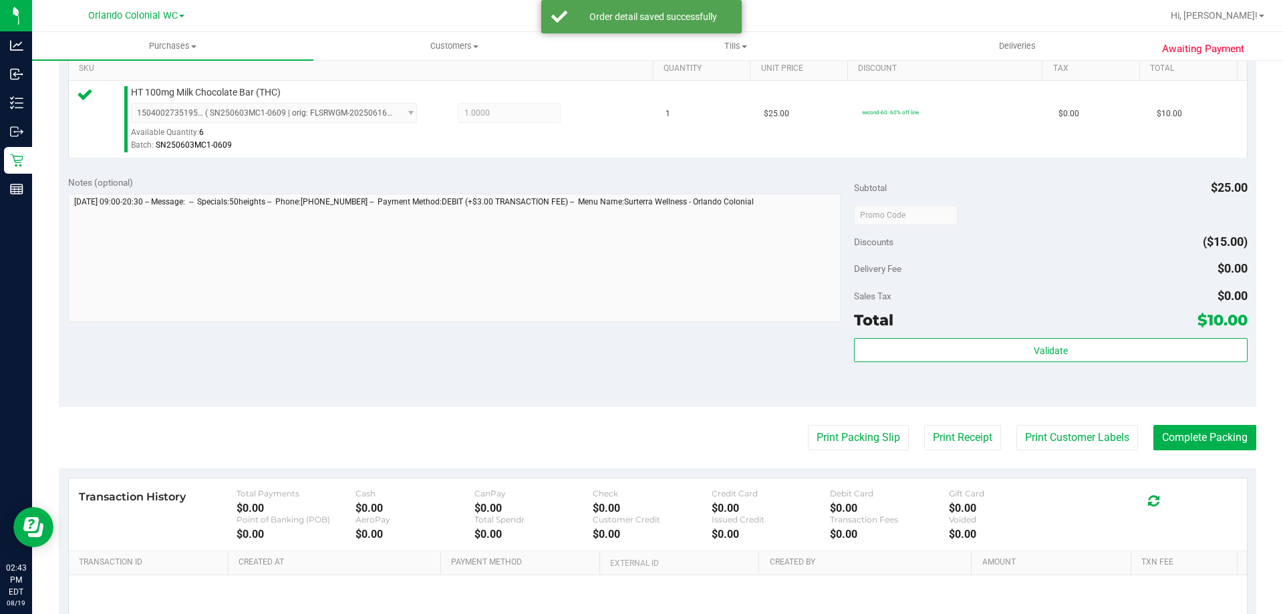
scroll to position [420, 0]
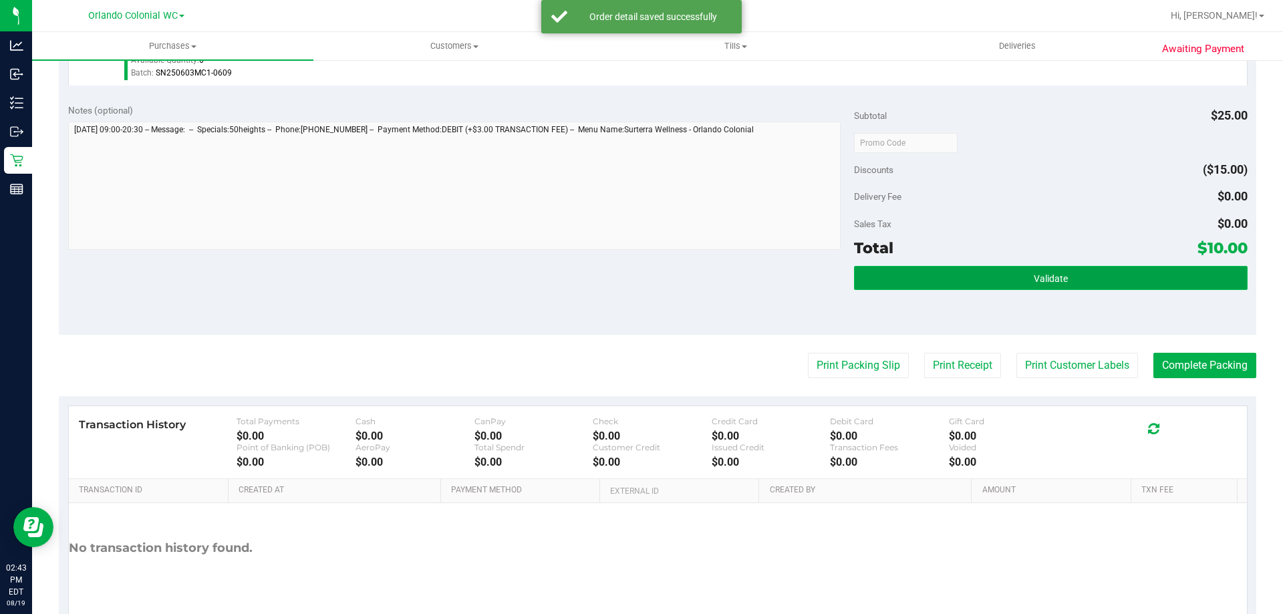
click at [963, 281] on button "Validate" at bounding box center [1050, 278] width 393 height 24
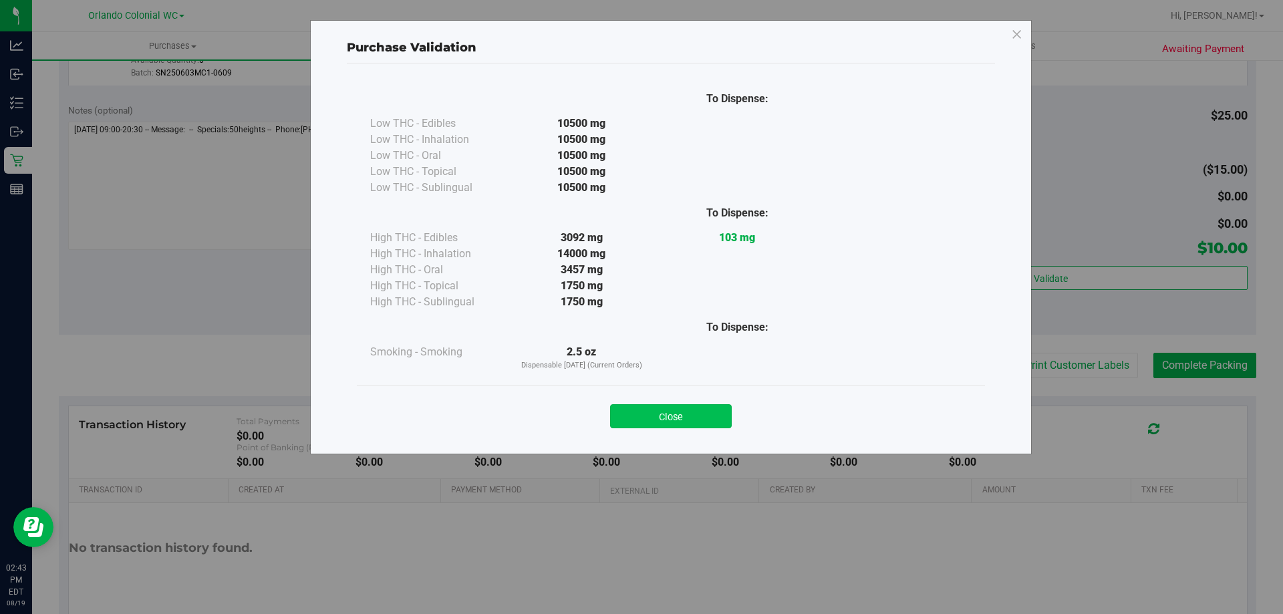
click at [664, 411] on button "Close" at bounding box center [671, 416] width 122 height 24
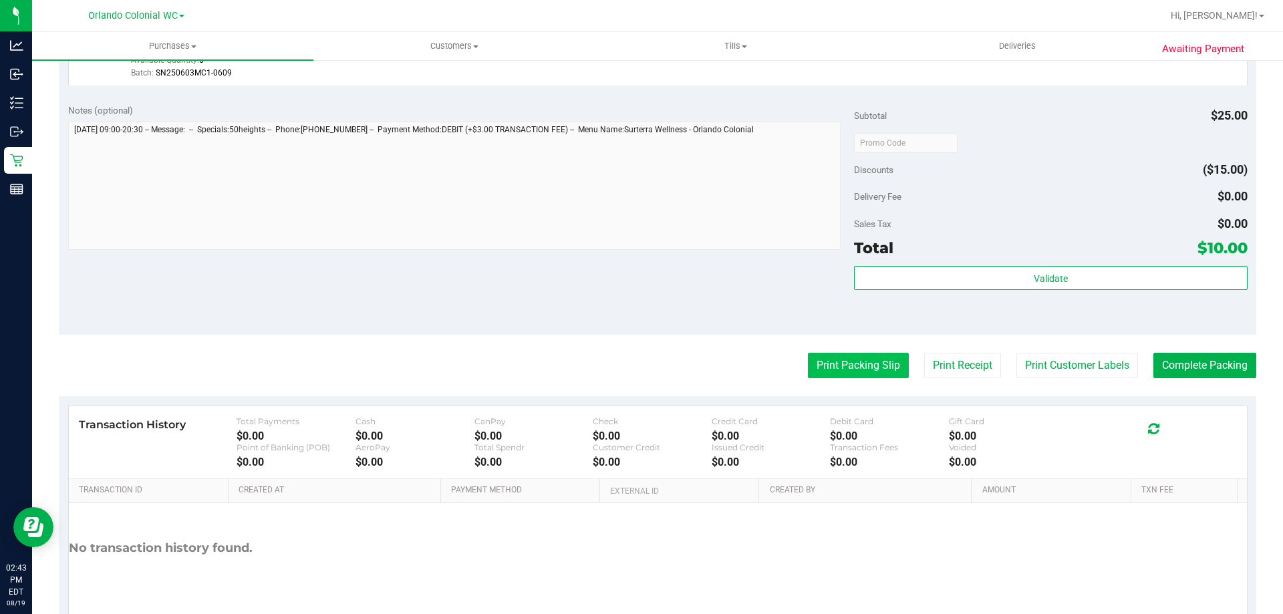
click at [838, 366] on button "Print Packing Slip" at bounding box center [858, 365] width 101 height 25
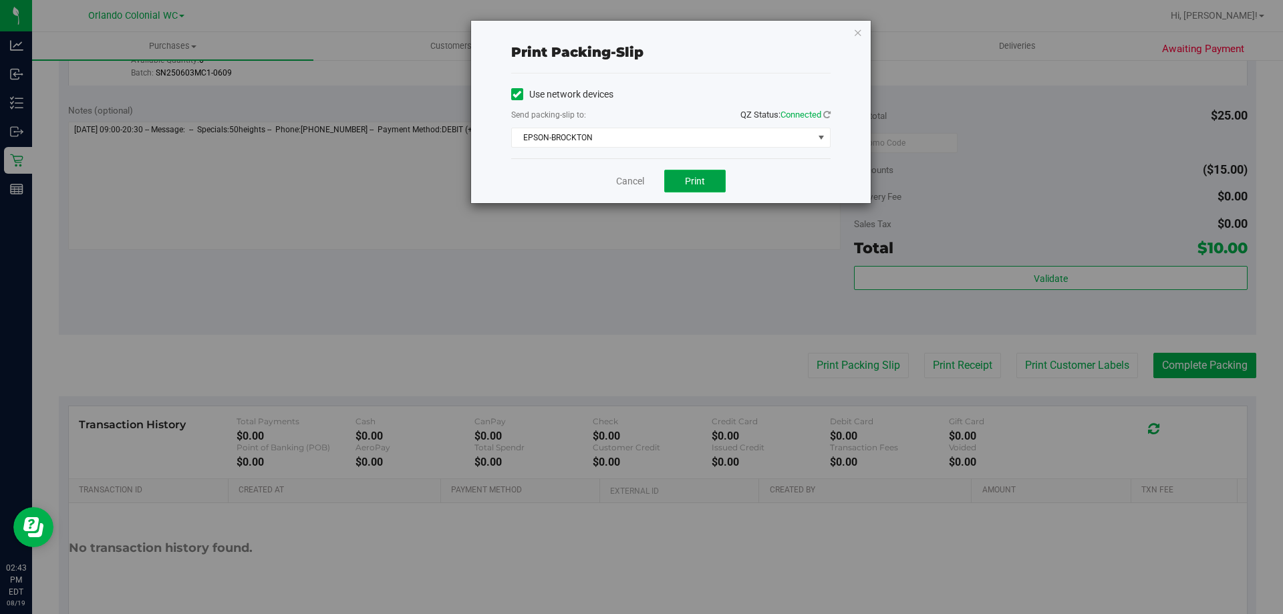
click at [702, 180] on span "Print" at bounding box center [695, 181] width 20 height 11
click at [627, 162] on div "Cancel Print" at bounding box center [670, 180] width 319 height 45
click at [617, 180] on link "Cancel" at bounding box center [630, 181] width 28 height 14
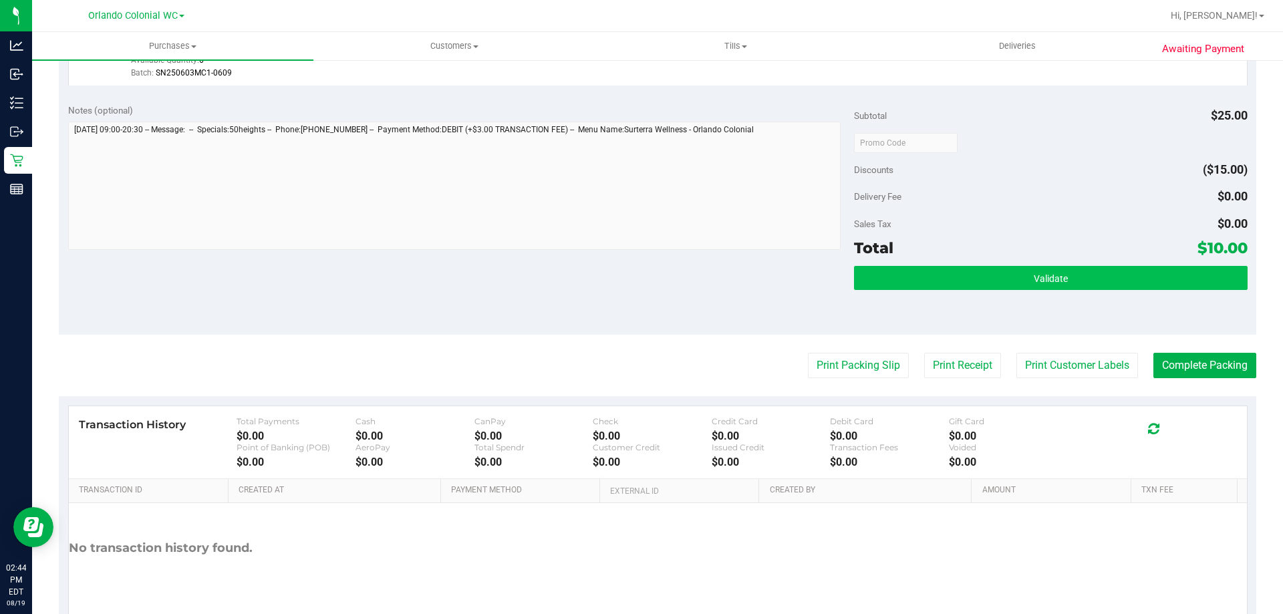
click at [1057, 284] on button "Validate" at bounding box center [1050, 278] width 393 height 24
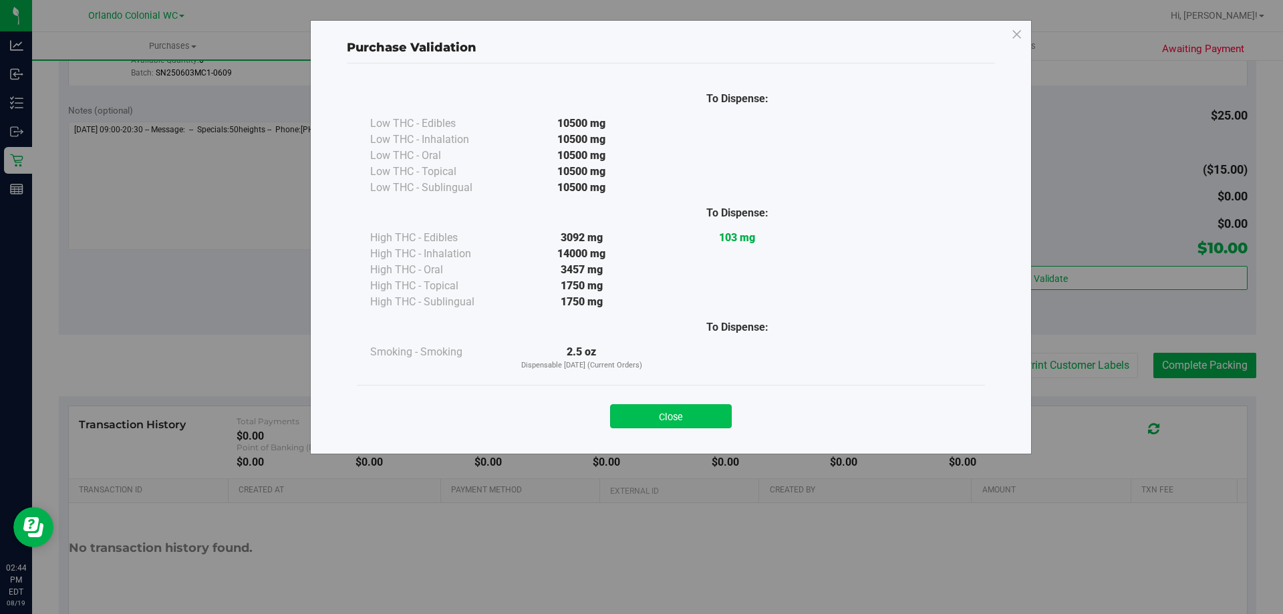
click at [701, 414] on button "Close" at bounding box center [671, 416] width 122 height 24
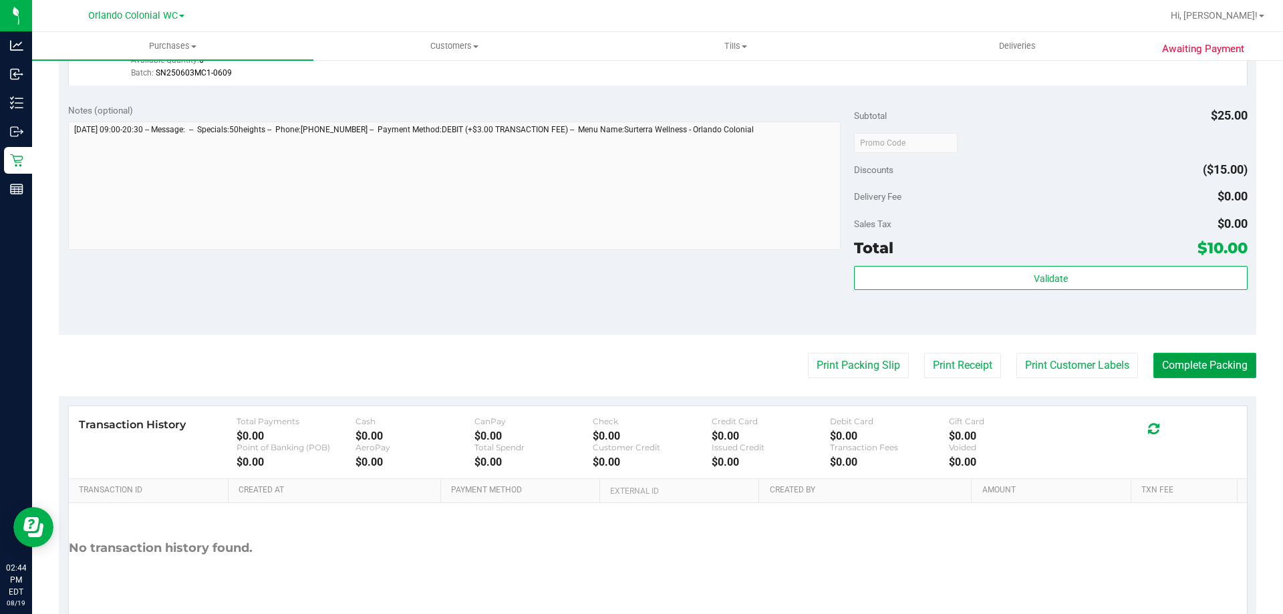
click at [1188, 357] on button "Complete Packing" at bounding box center [1205, 365] width 103 height 25
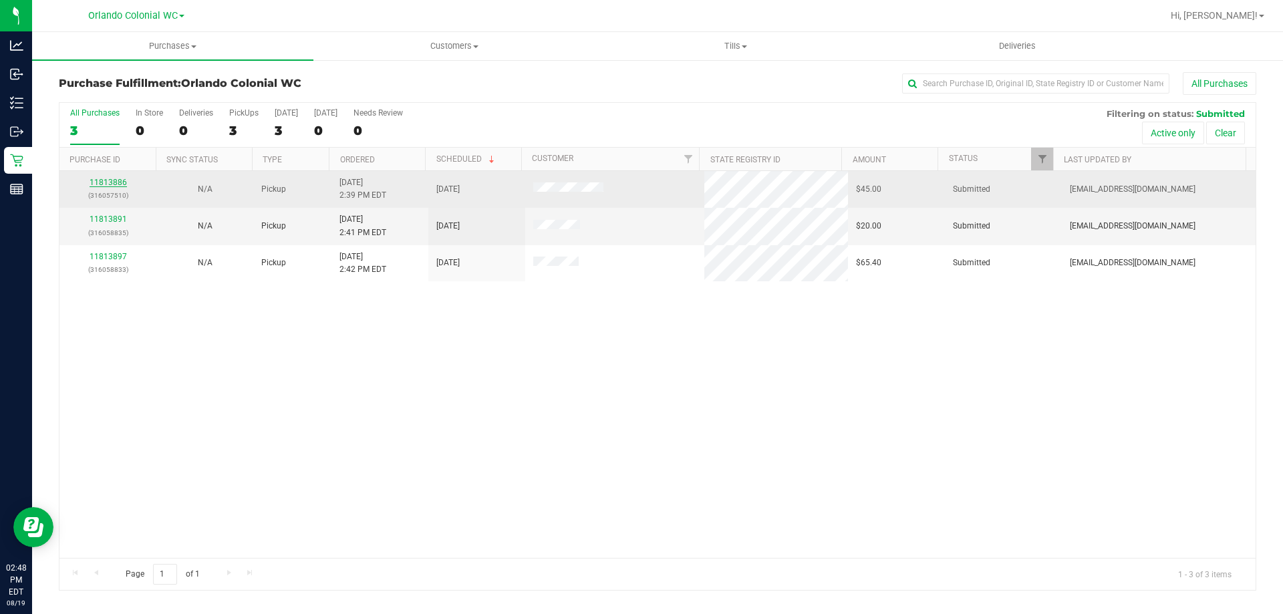
click at [123, 182] on link "11813886" at bounding box center [108, 182] width 37 height 9
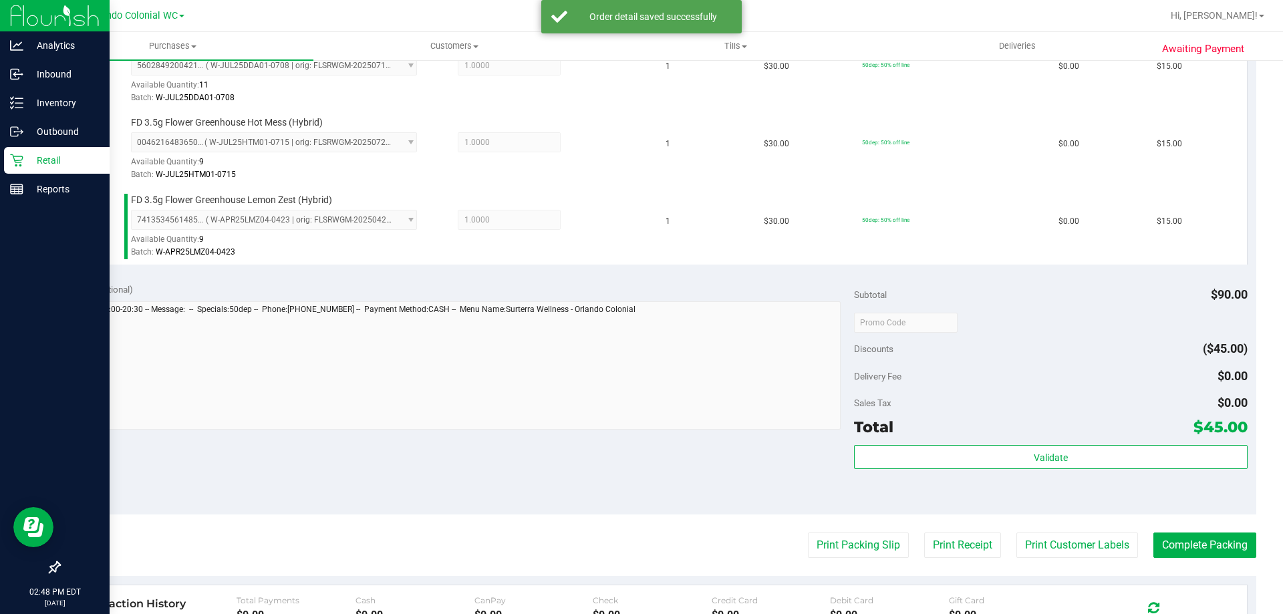
scroll to position [397, 0]
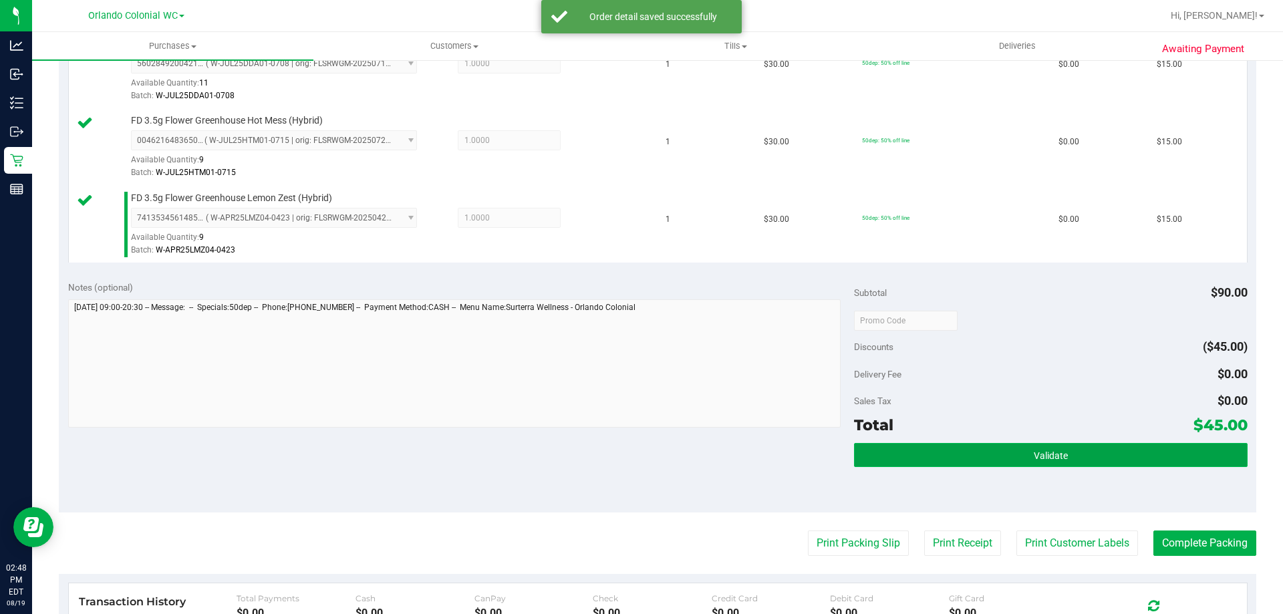
click at [1083, 453] on button "Validate" at bounding box center [1050, 455] width 393 height 24
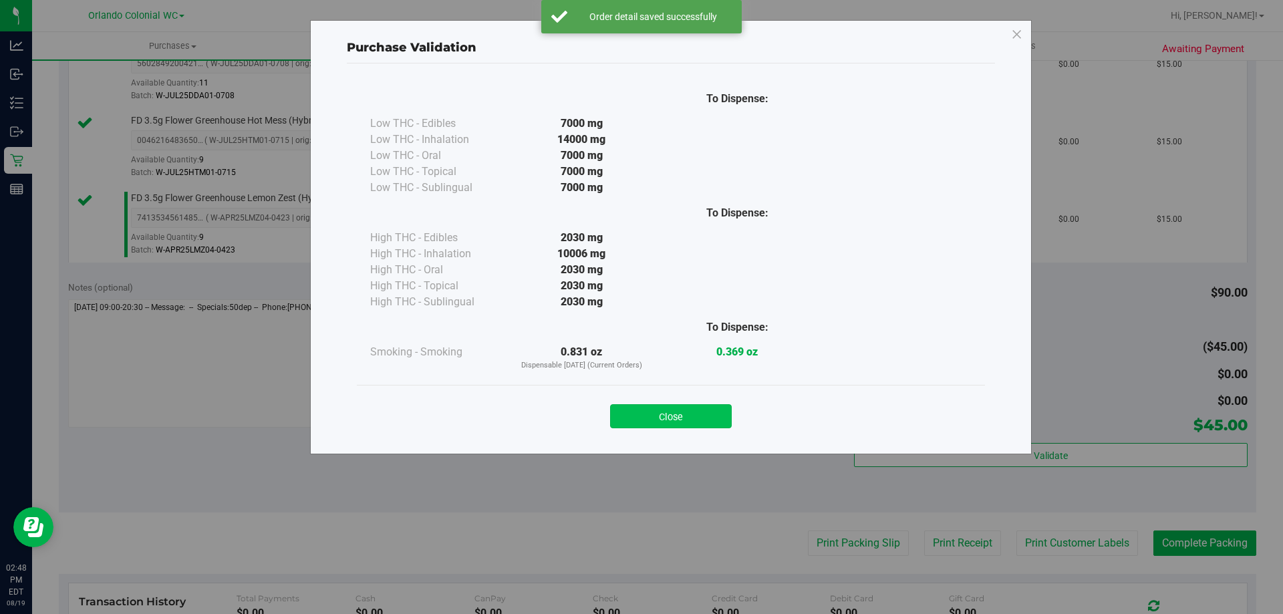
click at [686, 413] on button "Close" at bounding box center [671, 416] width 122 height 24
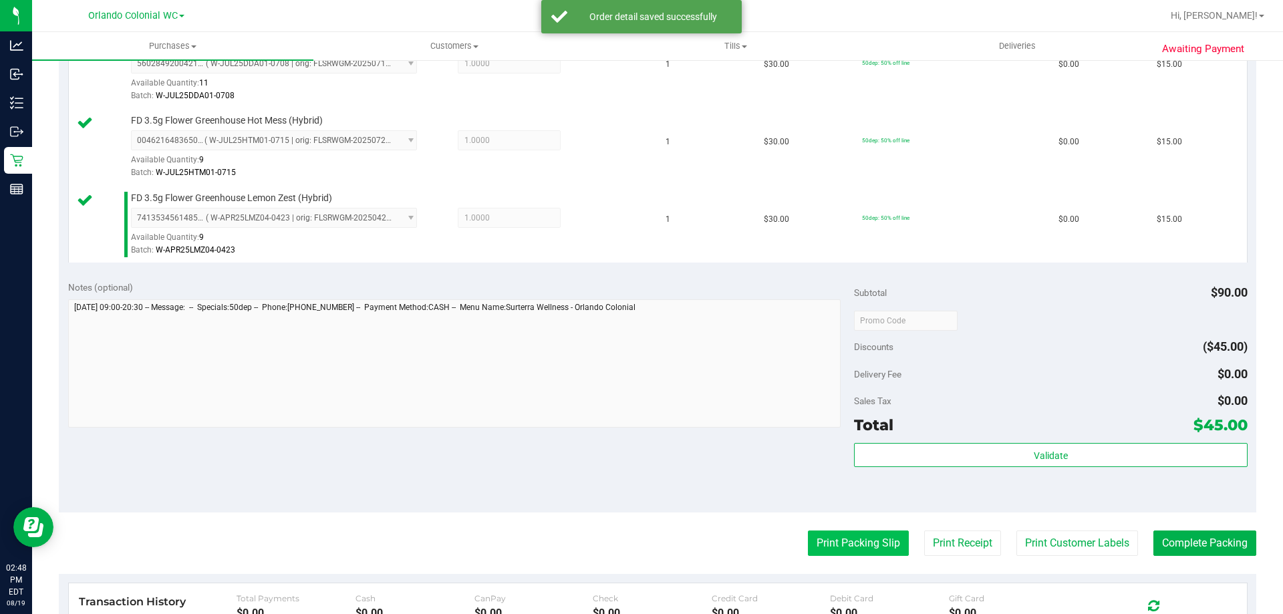
click at [842, 552] on button "Print Packing Slip" at bounding box center [858, 543] width 101 height 25
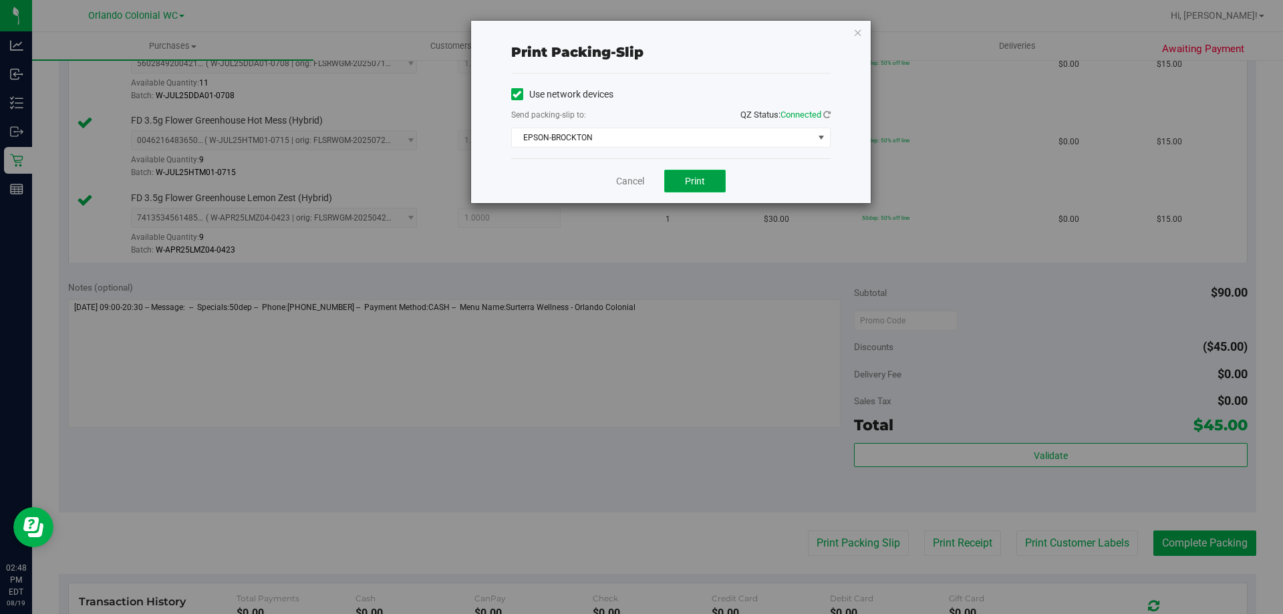
click at [713, 192] on button "Print" at bounding box center [694, 181] width 61 height 23
click at [624, 179] on link "Cancel" at bounding box center [630, 181] width 28 height 14
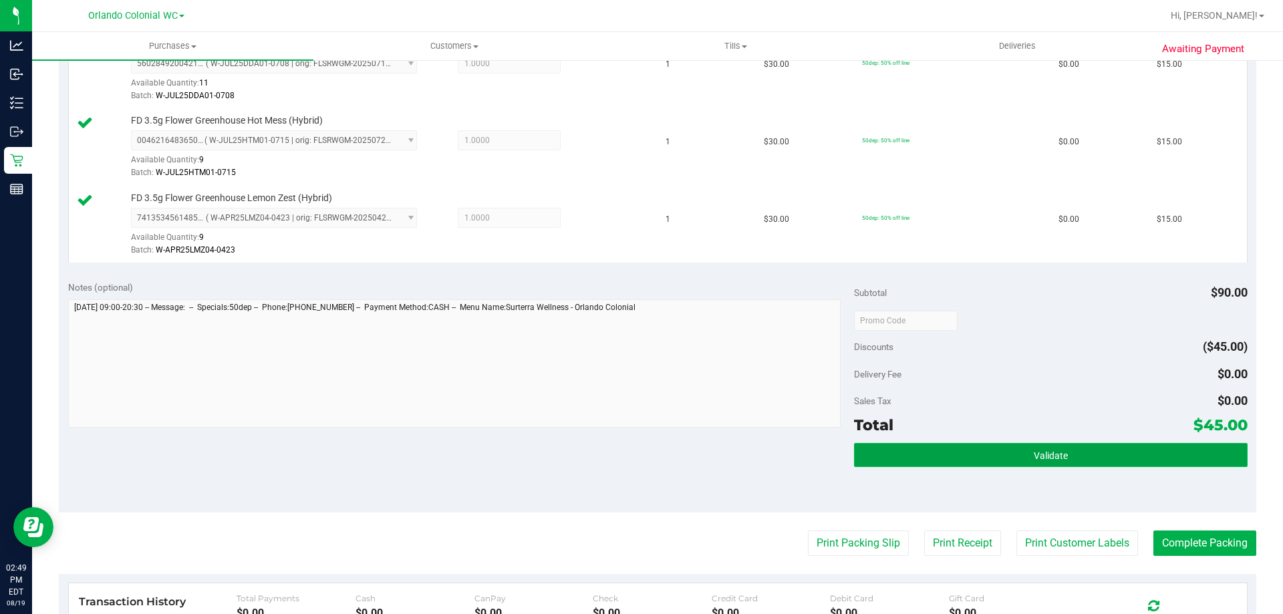
click at [969, 461] on button "Validate" at bounding box center [1050, 455] width 393 height 24
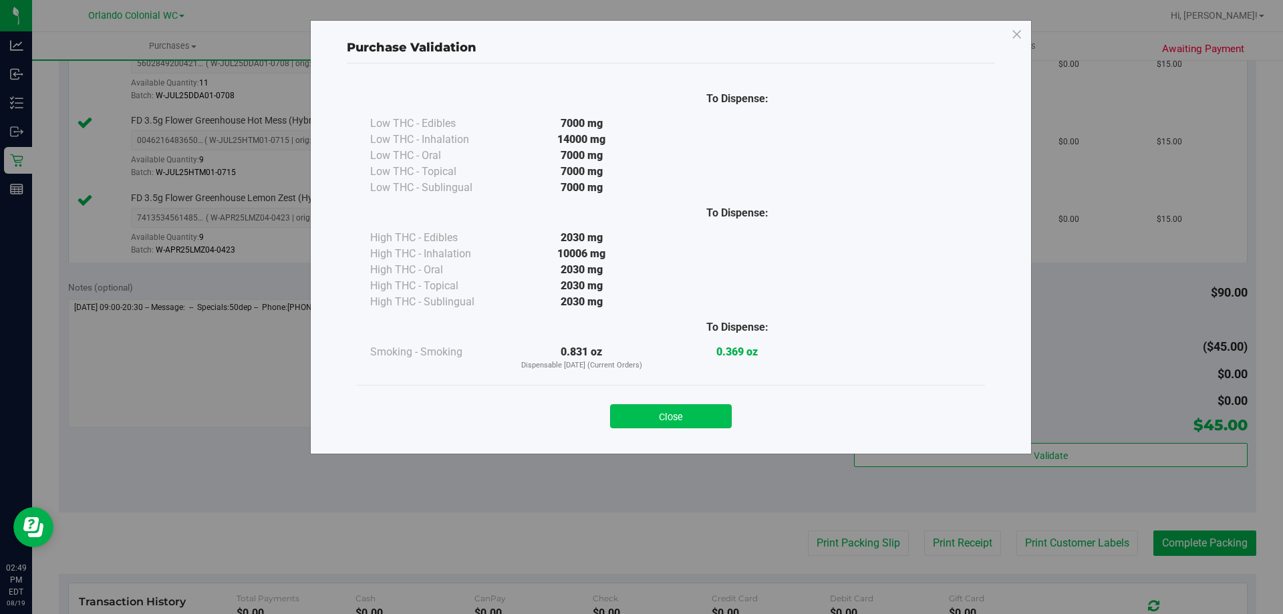
click at [692, 425] on button "Close" at bounding box center [671, 416] width 122 height 24
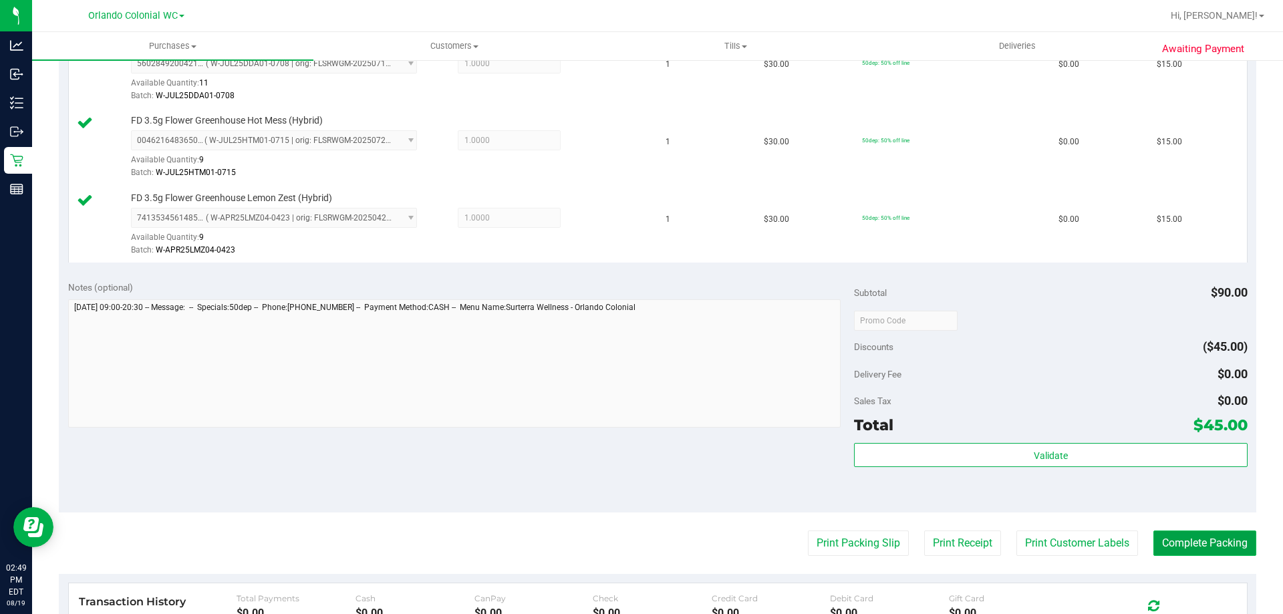
click at [1160, 534] on button "Complete Packing" at bounding box center [1205, 543] width 103 height 25
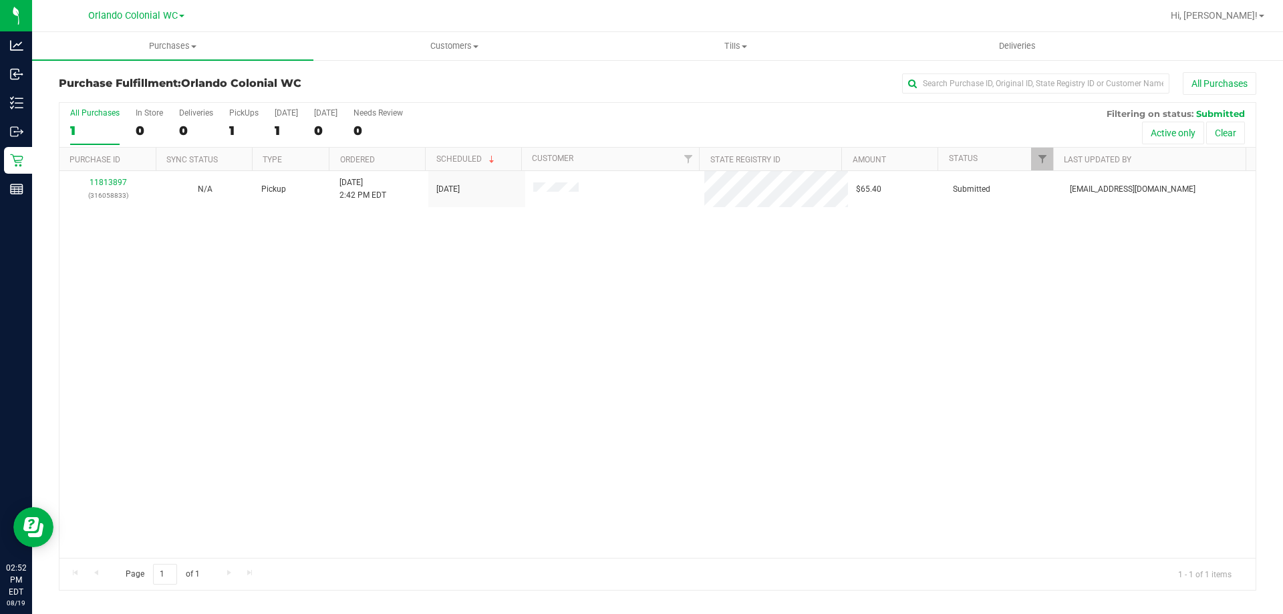
click at [527, 471] on div "11813897 (316058833) N/A Pickup [DATE] 2:42 PM EDT 8/19/2025 $65.40 Submitted […" at bounding box center [657, 364] width 1196 height 387
click at [457, 411] on div "11813897 (316058833) N/A Pickup [DATE] 2:42 PM EDT 8/19/2025 $65.40 Submitted […" at bounding box center [657, 364] width 1196 height 387
click at [126, 199] on p "(316058833)" at bounding box center [108, 195] width 81 height 13
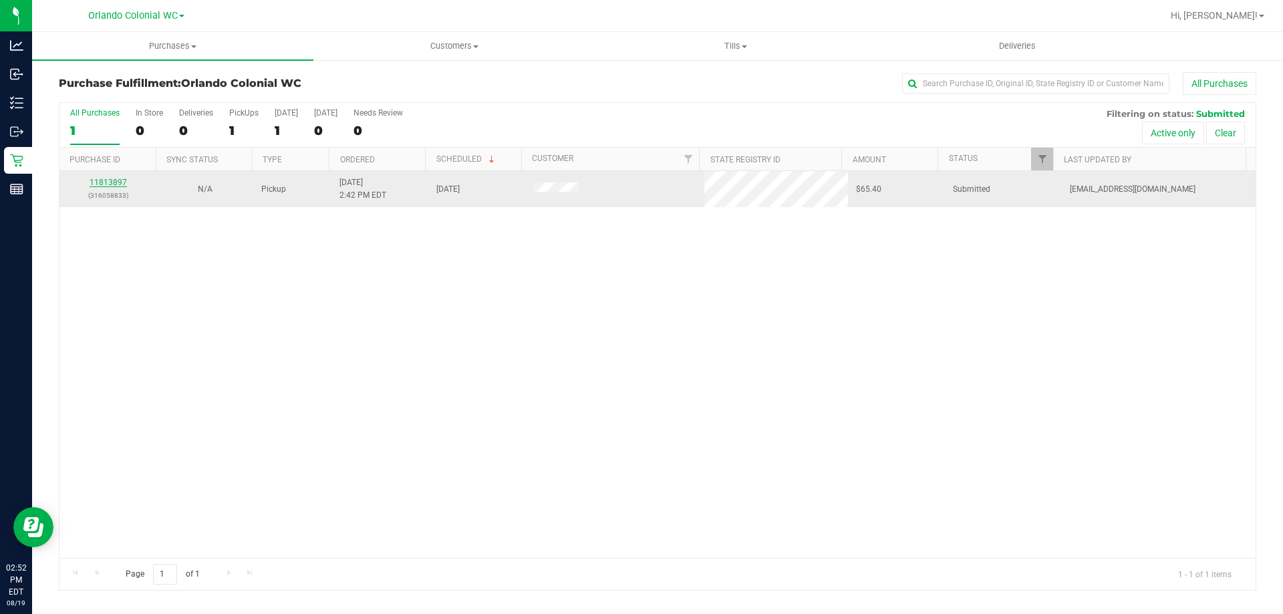
click at [110, 178] on link "11813897" at bounding box center [108, 182] width 37 height 9
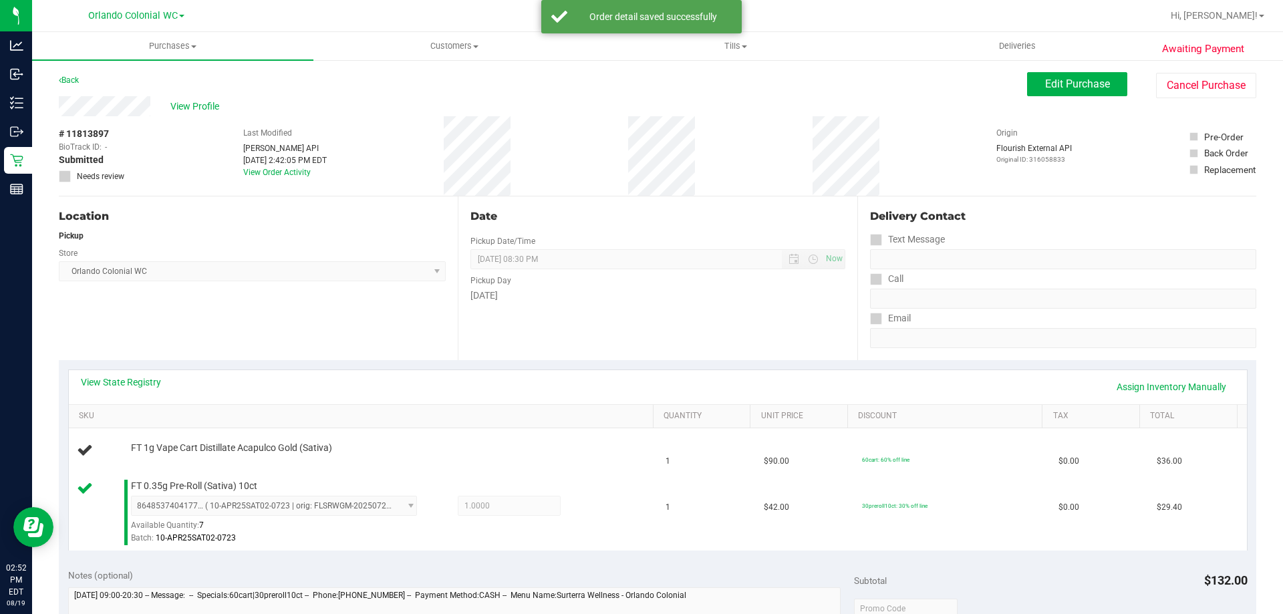
click at [614, 370] on div "View State Registry Assign Inventory Manually" at bounding box center [658, 387] width 1178 height 34
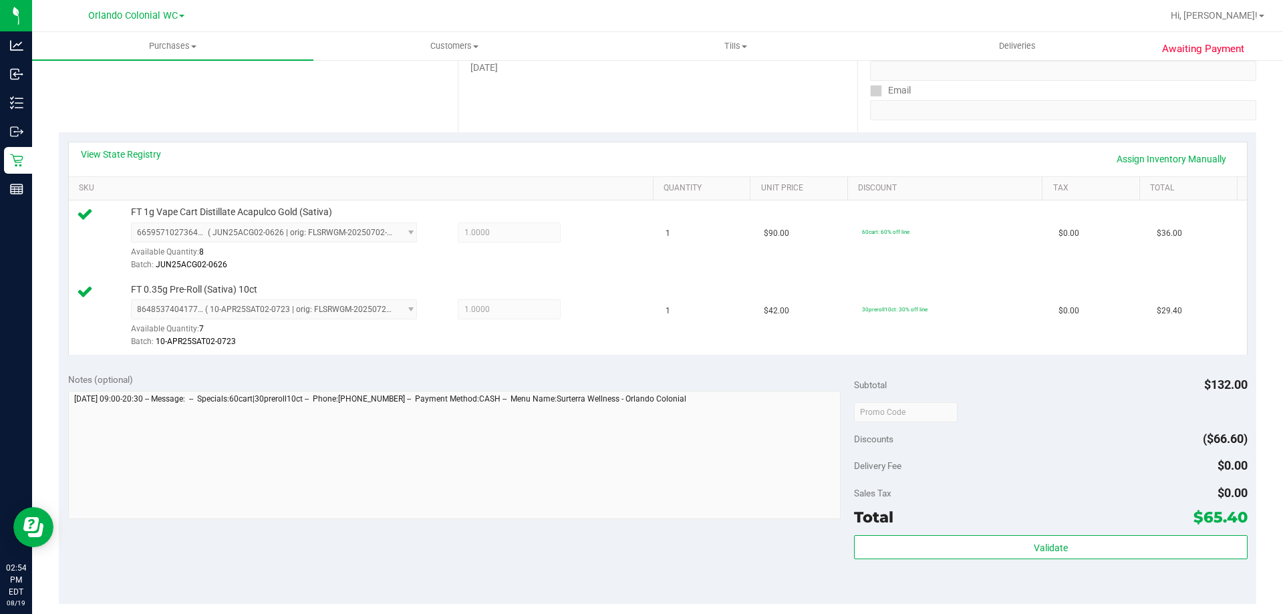
scroll to position [334, 0]
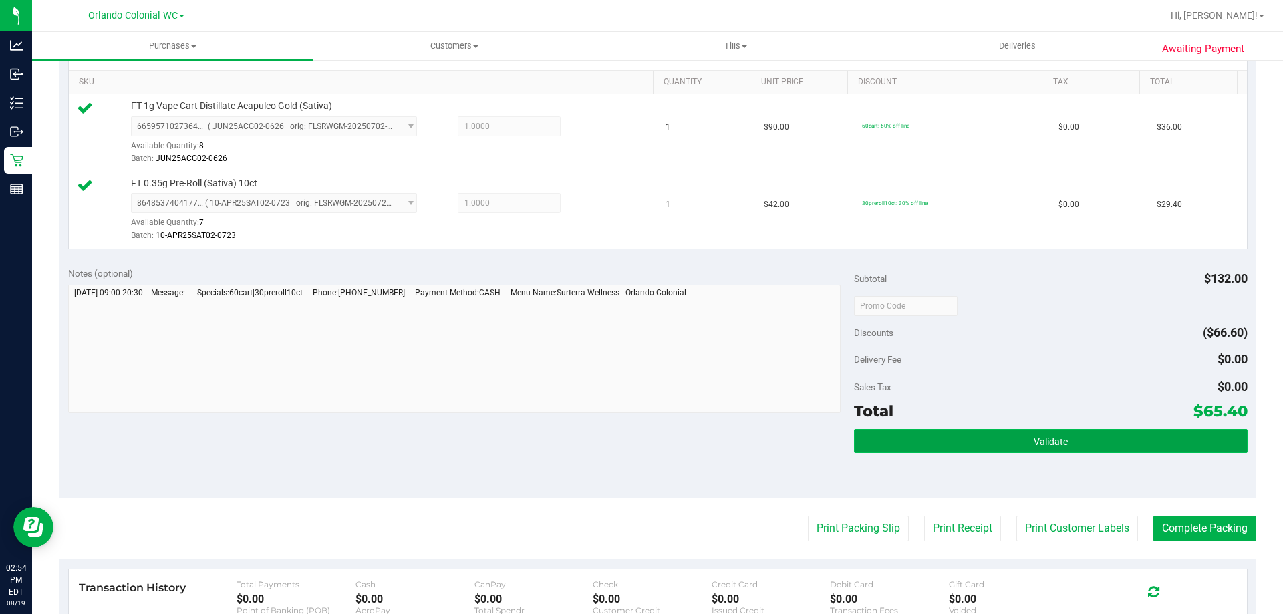
click at [958, 430] on button "Validate" at bounding box center [1050, 441] width 393 height 24
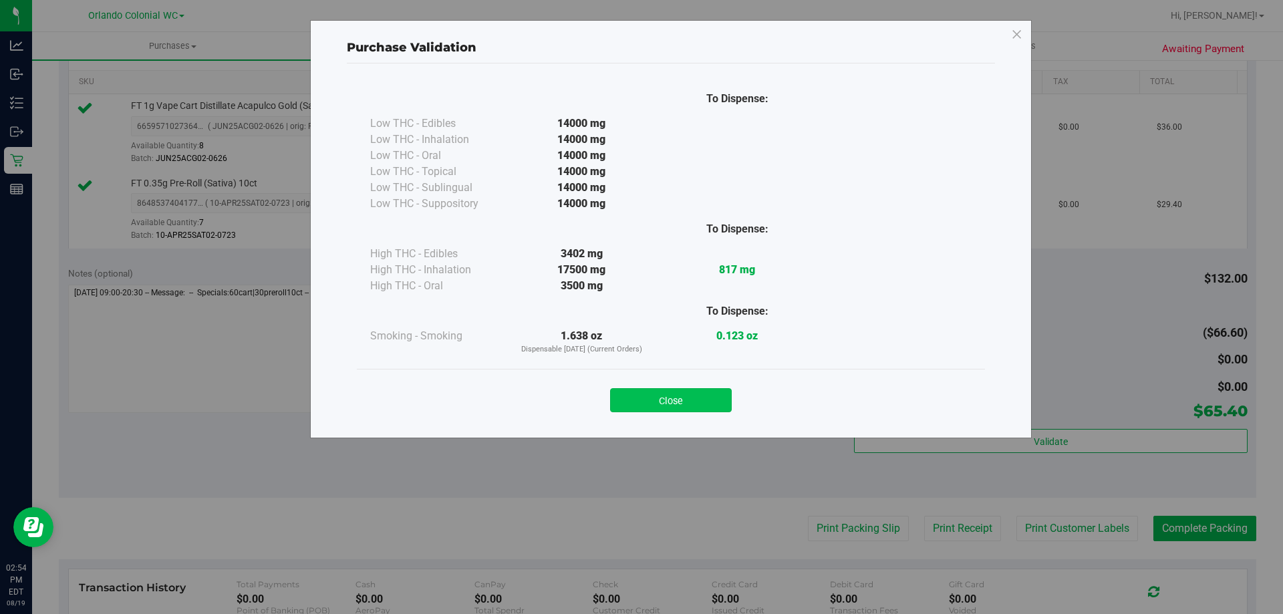
click at [690, 399] on button "Close" at bounding box center [671, 400] width 122 height 24
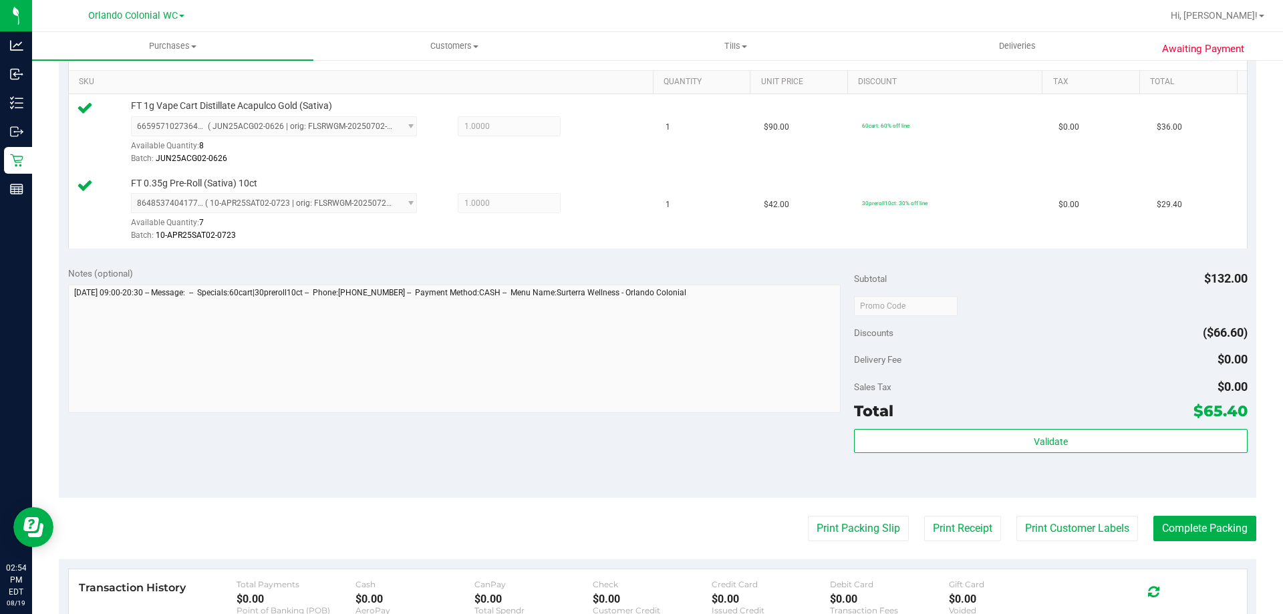
click at [843, 515] on purchase-details "Back Edit Purchase Cancel Purchase View Profile # 11813897 BioTrack ID: - Submi…" at bounding box center [658, 273] width 1198 height 1071
click at [872, 527] on button "Print Packing Slip" at bounding box center [858, 528] width 101 height 25
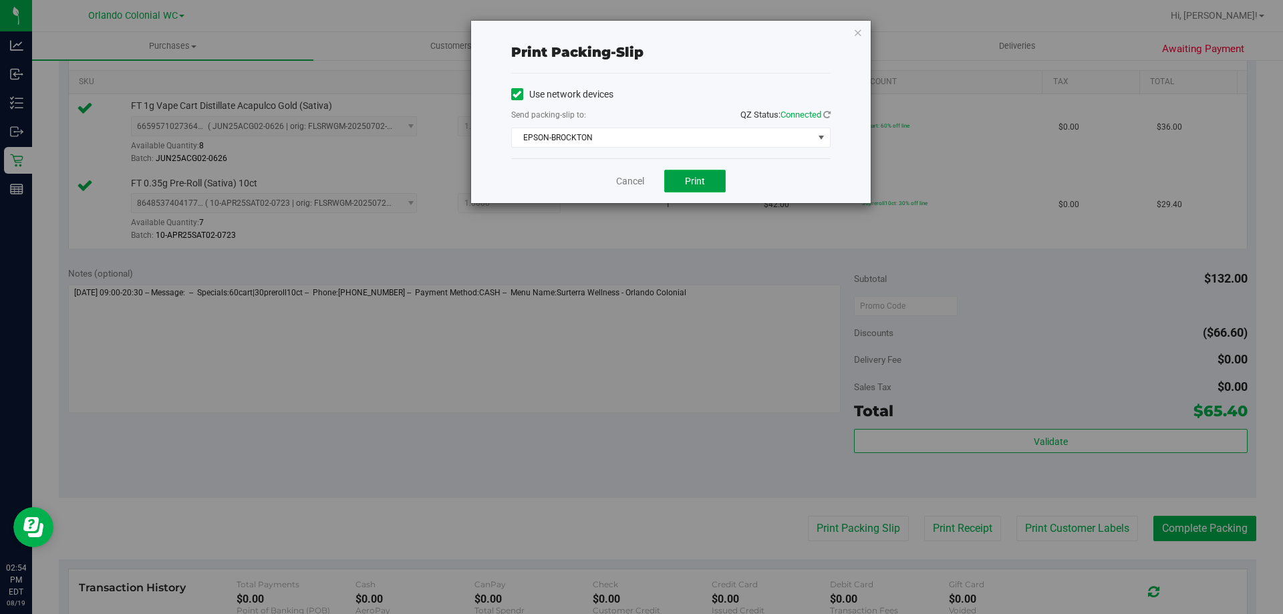
click at [674, 180] on button "Print" at bounding box center [694, 181] width 61 height 23
click at [626, 186] on link "Cancel" at bounding box center [630, 181] width 28 height 14
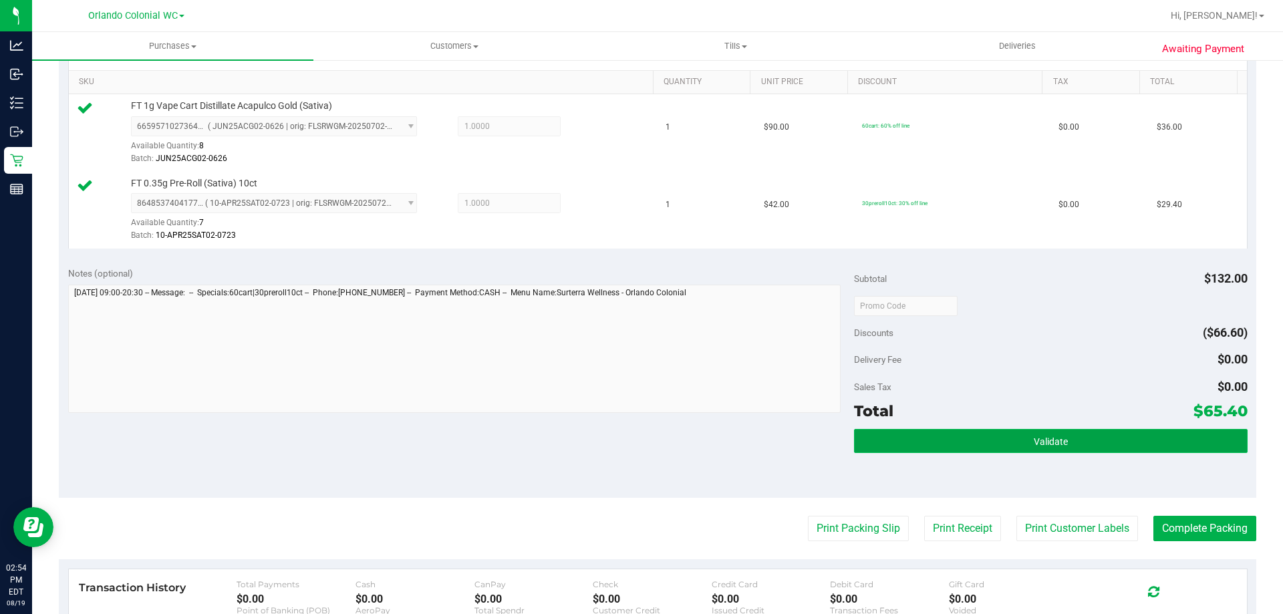
click at [912, 450] on button "Validate" at bounding box center [1050, 441] width 393 height 24
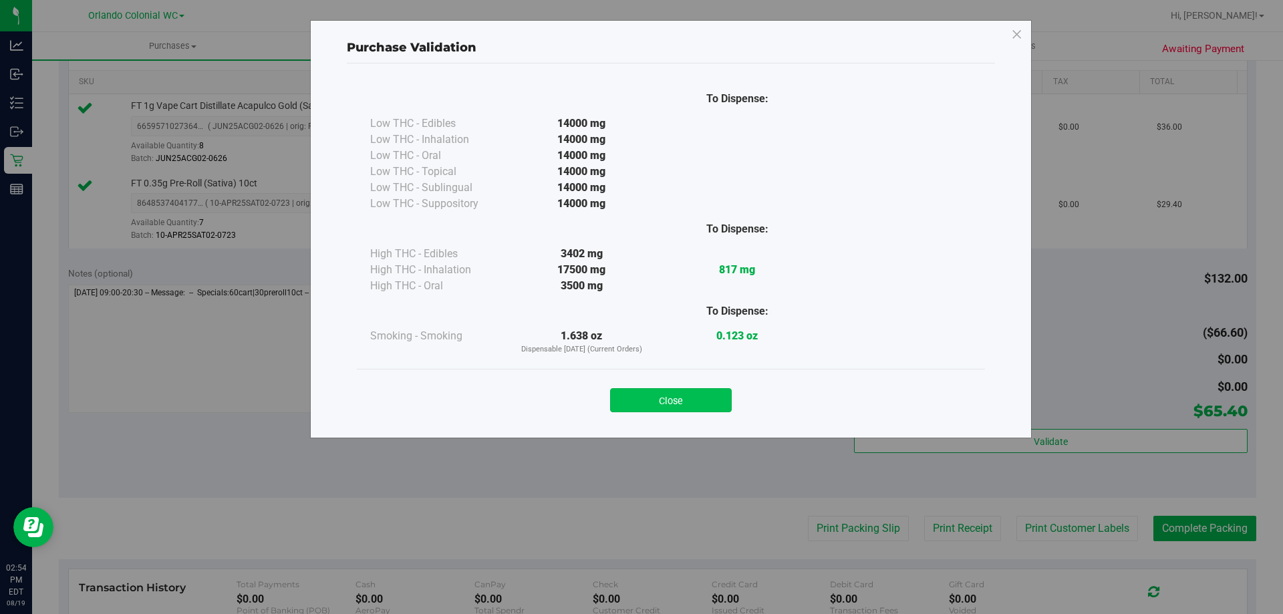
click at [677, 402] on button "Close" at bounding box center [671, 400] width 122 height 24
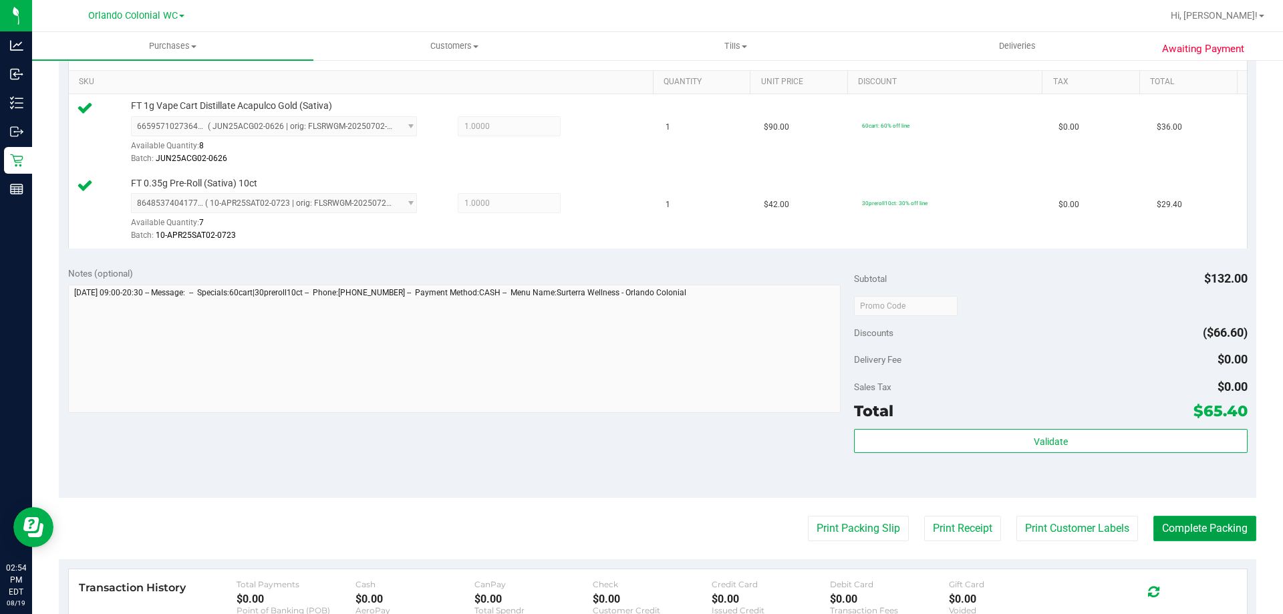
click at [1188, 520] on button "Complete Packing" at bounding box center [1205, 528] width 103 height 25
